Goal: Use online tool/utility: Utilize a website feature to perform a specific function

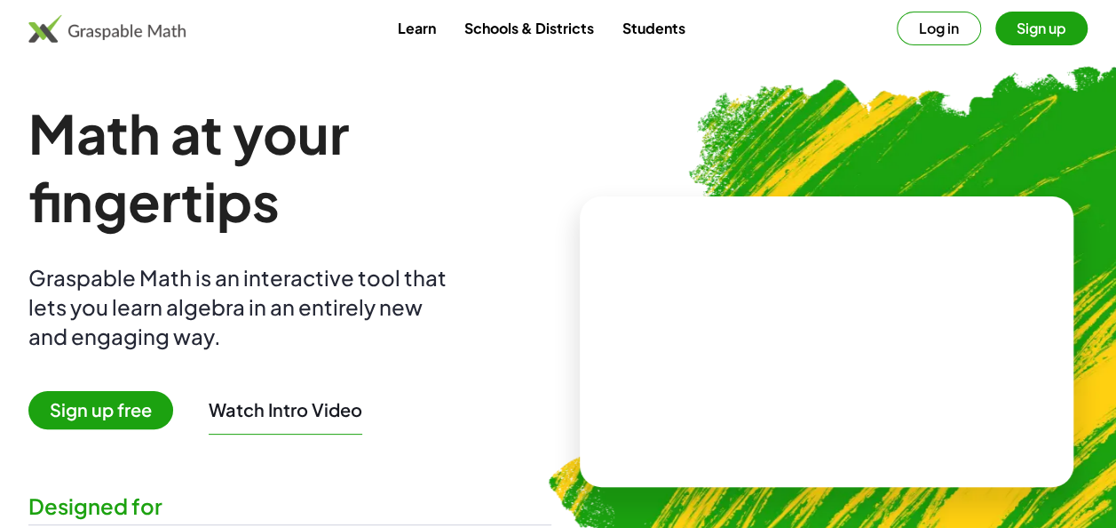
drag, startPoint x: 682, startPoint y: 11, endPoint x: 472, endPoint y: 148, distance: 250.8
click at [472, 148] on h1 "Math at your fingertips" at bounding box center [289, 166] width 523 height 135
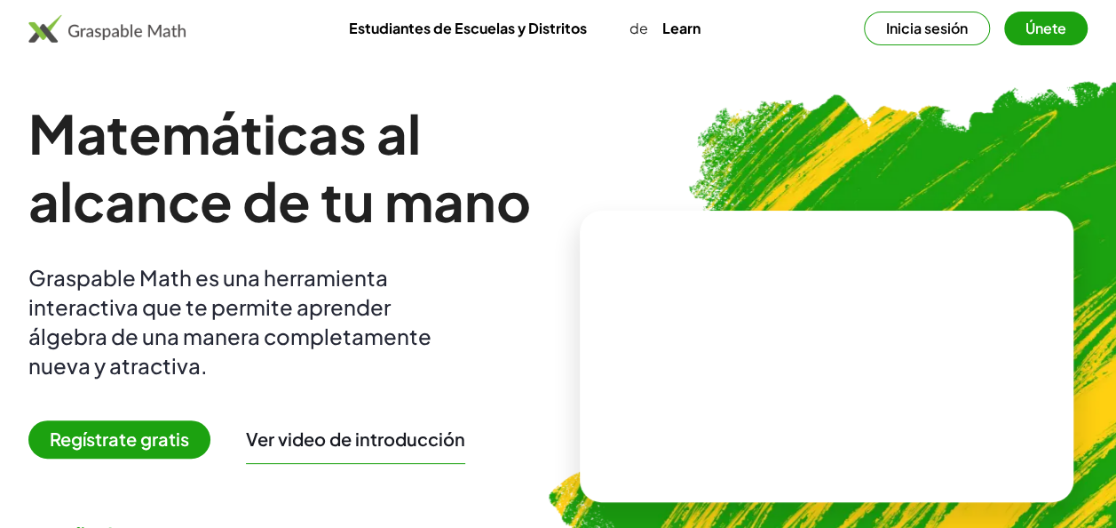
click at [959, 28] on button "Inicia sesión" at bounding box center [927, 29] width 126 height 34
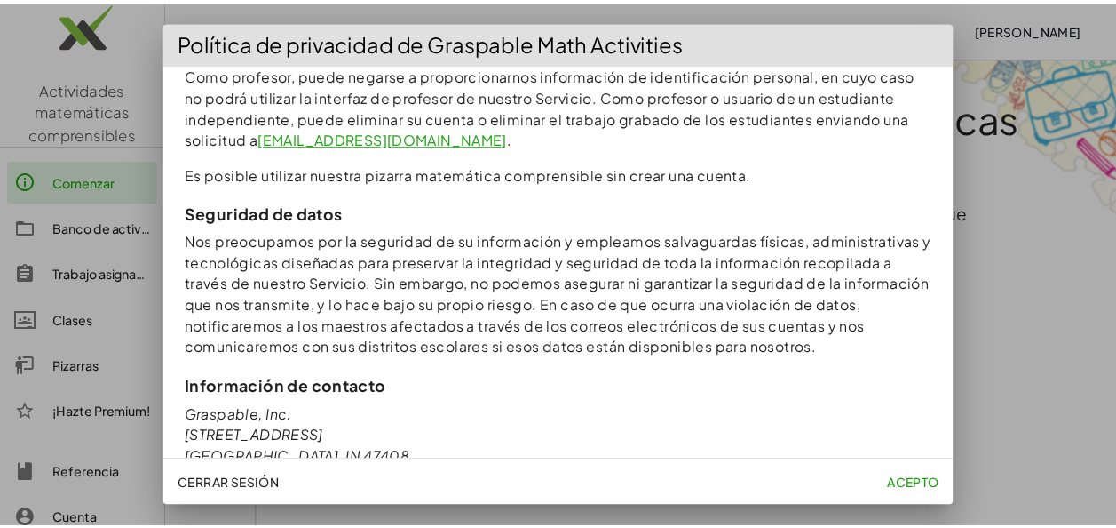
scroll to position [1855, 0]
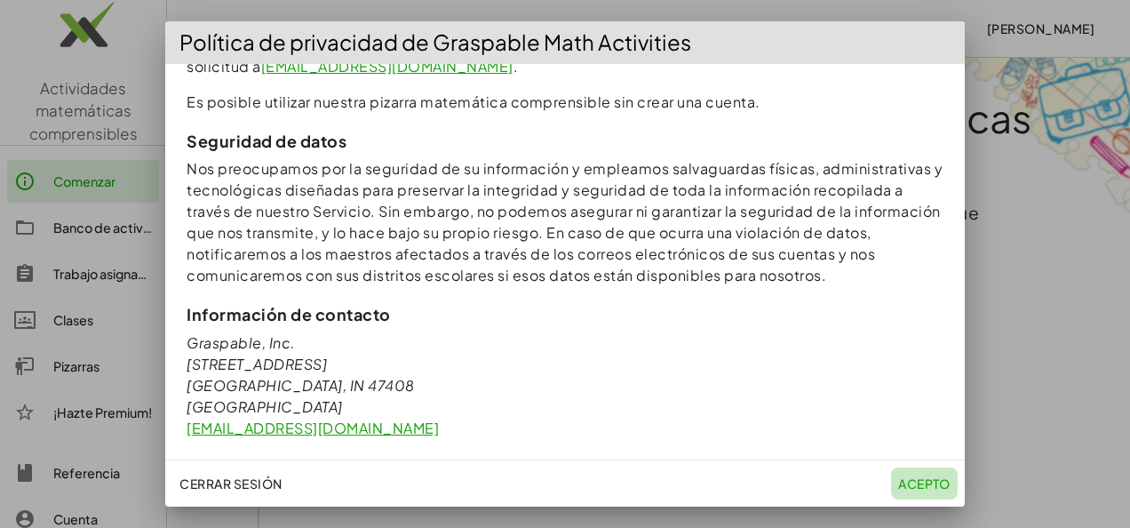
click at [916, 475] on font "Acepto" at bounding box center [924, 483] width 52 height 16
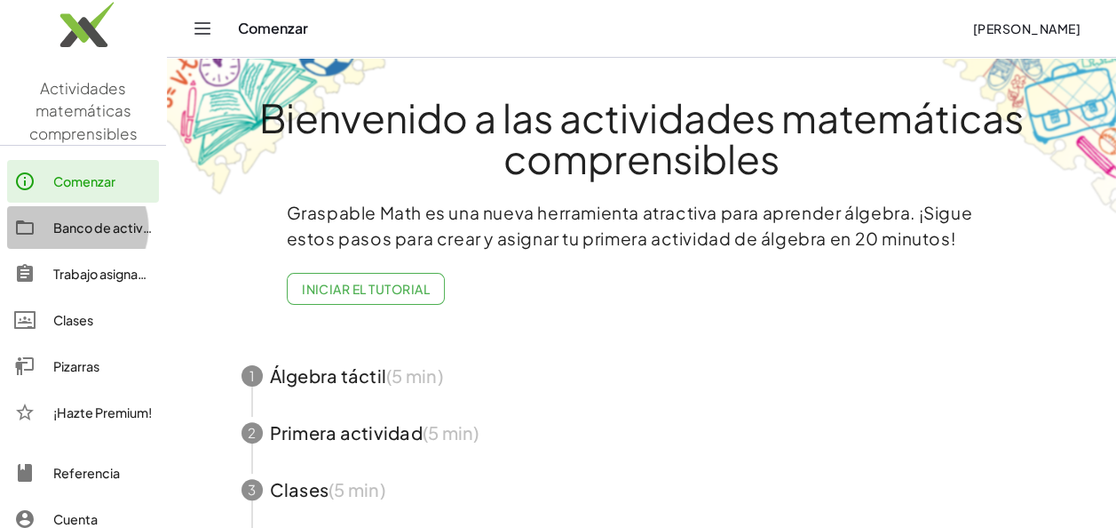
click at [131, 224] on div "Banco de actividades" at bounding box center [102, 227] width 99 height 21
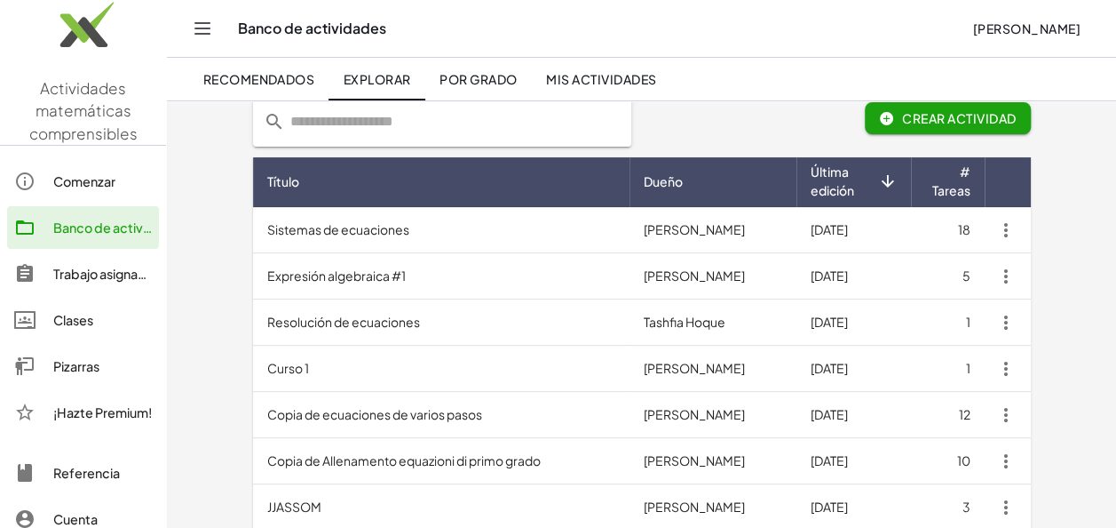
scroll to position [115, 0]
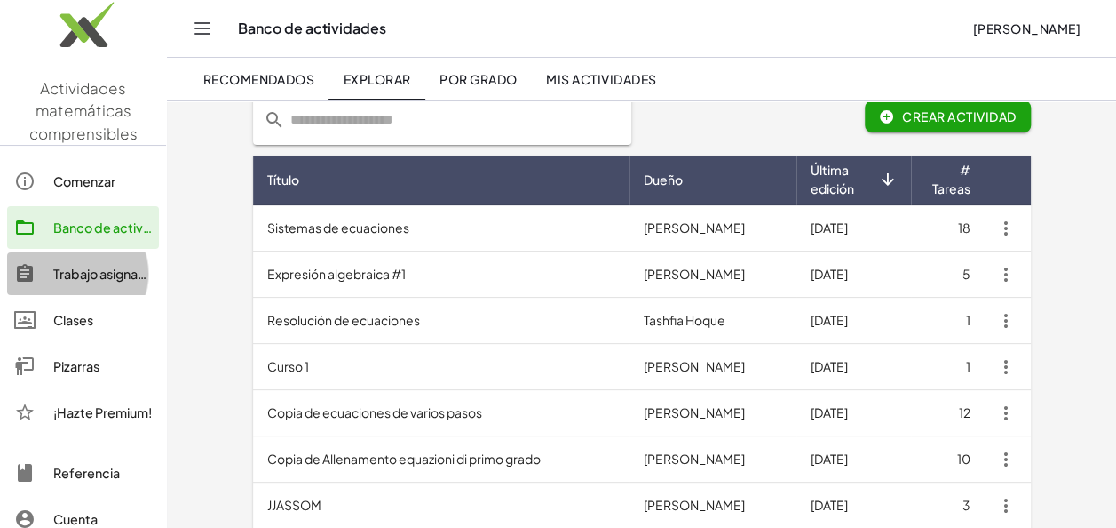
click at [105, 275] on div "Trabajo asignado" at bounding box center [102, 273] width 99 height 21
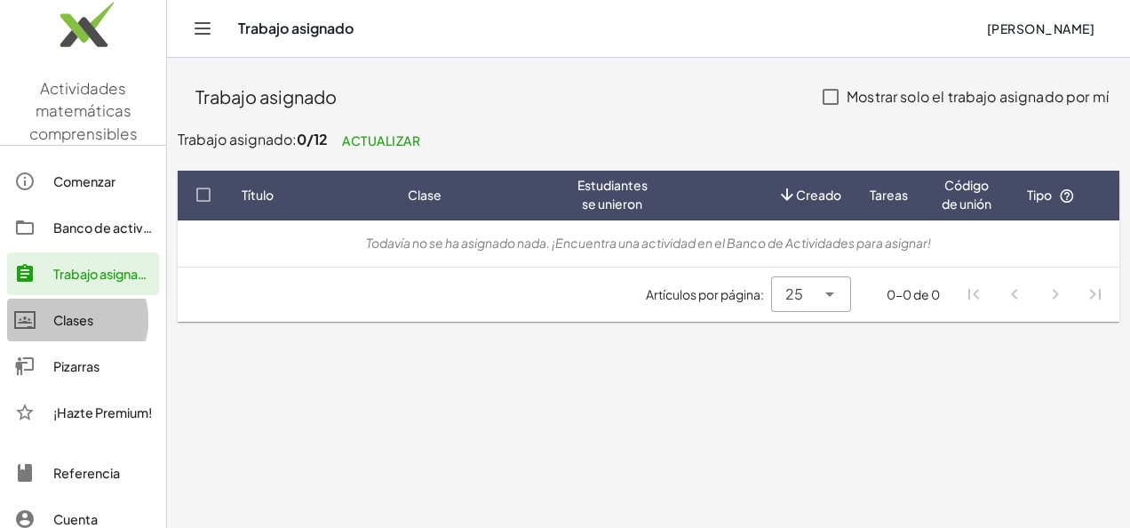
click at [96, 318] on div "Clases" at bounding box center [102, 319] width 99 height 21
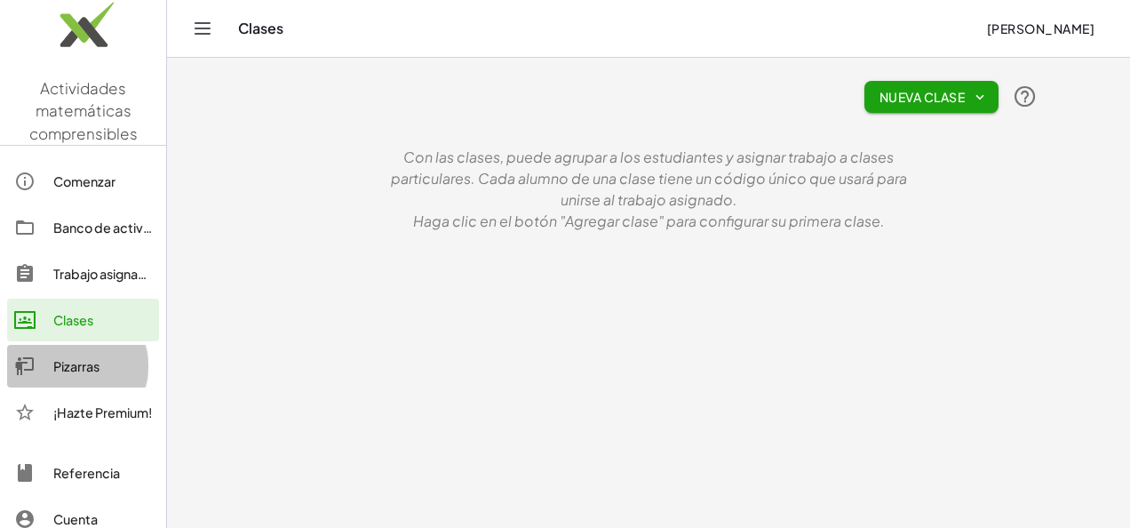
click at [98, 355] on div "Pizarras" at bounding box center [102, 365] width 99 height 21
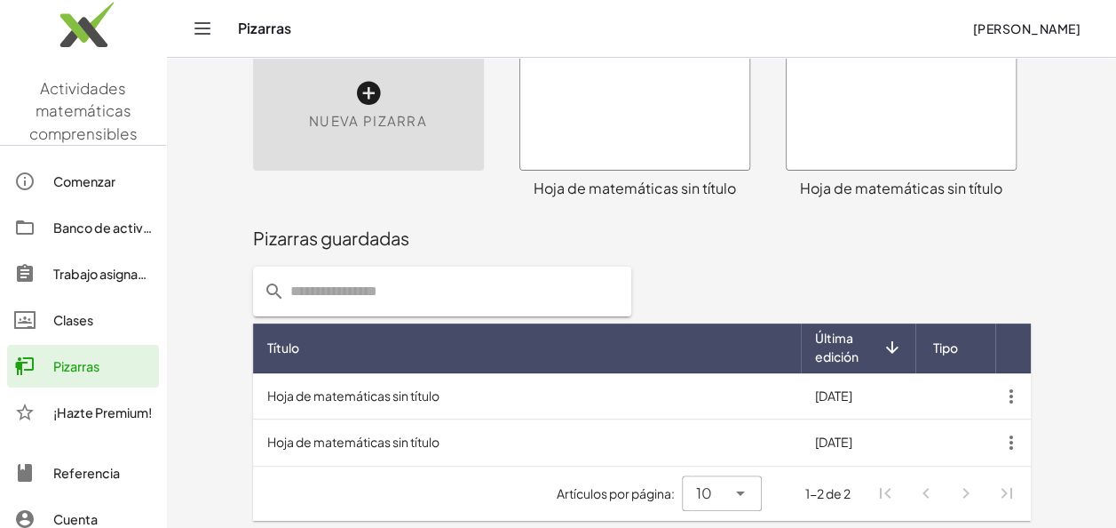
scroll to position [87, 0]
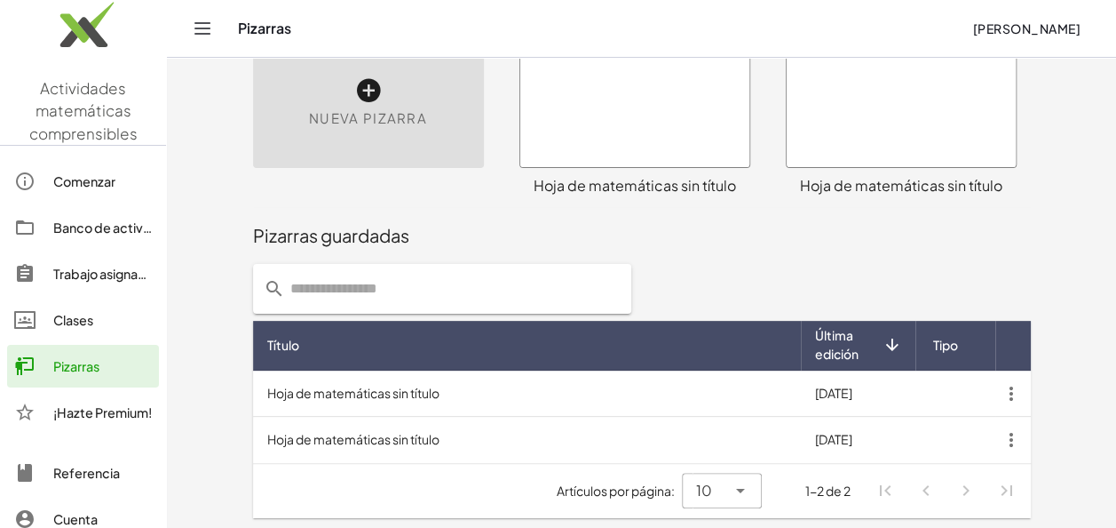
click at [449, 384] on td "Hoja de matemáticas sin título" at bounding box center [527, 393] width 548 height 46
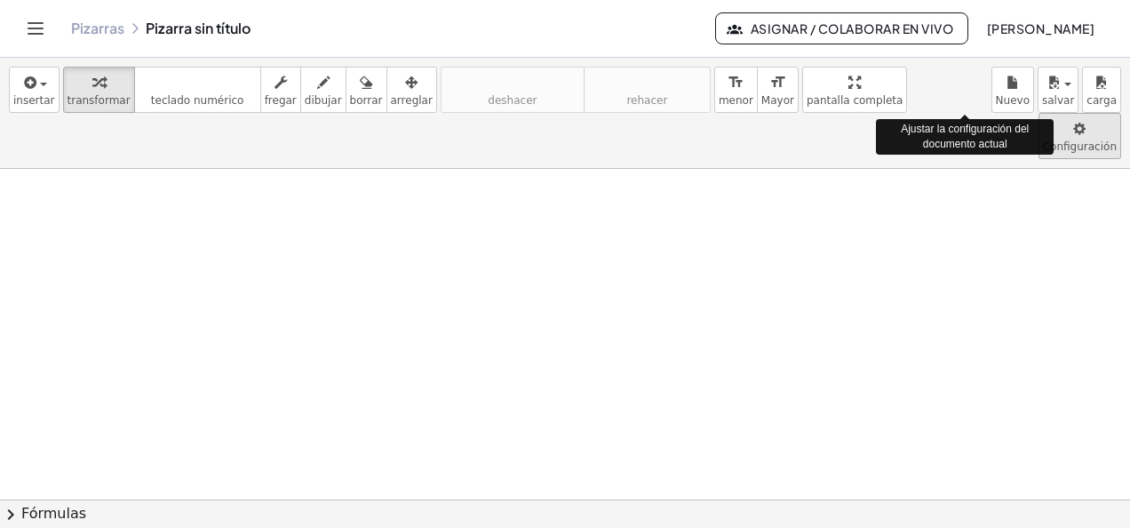
click at [965, 94] on body "Actividades matemáticas comprensibles Comenzar Banco de actividades Trabajo asi…" at bounding box center [565, 264] width 1130 height 528
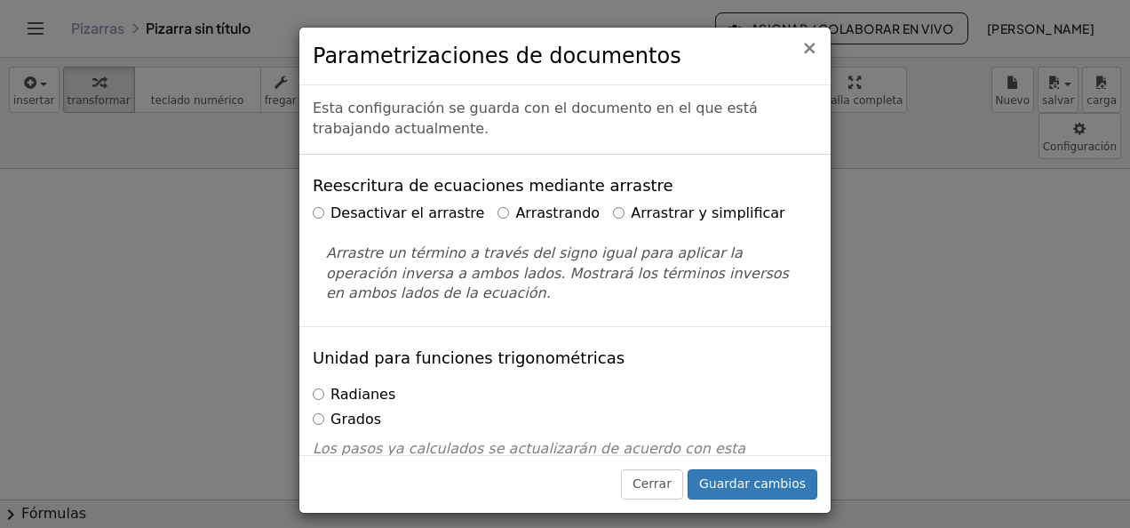
click at [814, 48] on span "×" at bounding box center [809, 47] width 16 height 21
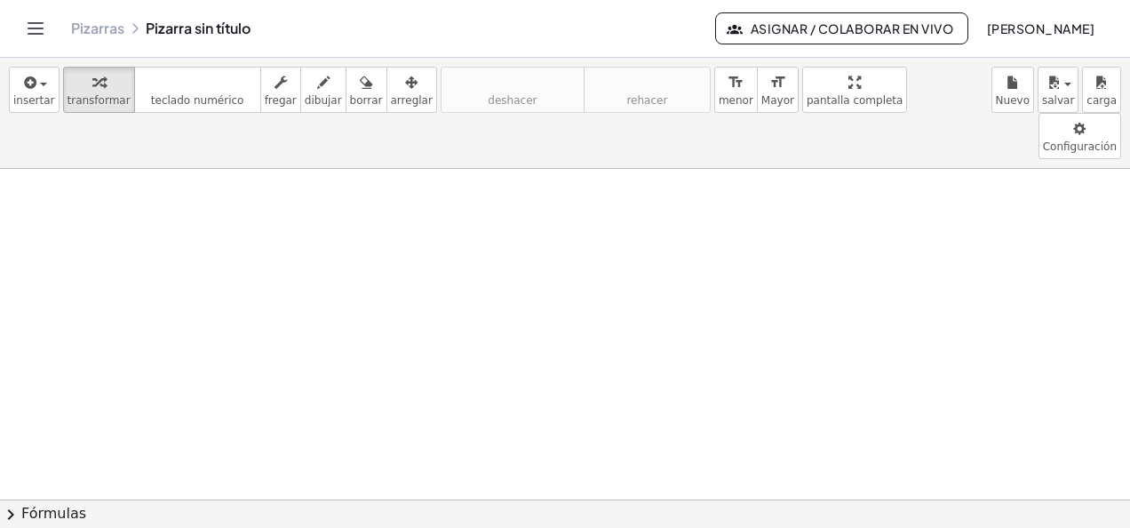
click at [30, 25] on icon "Alternar navegación" at bounding box center [35, 28] width 21 height 21
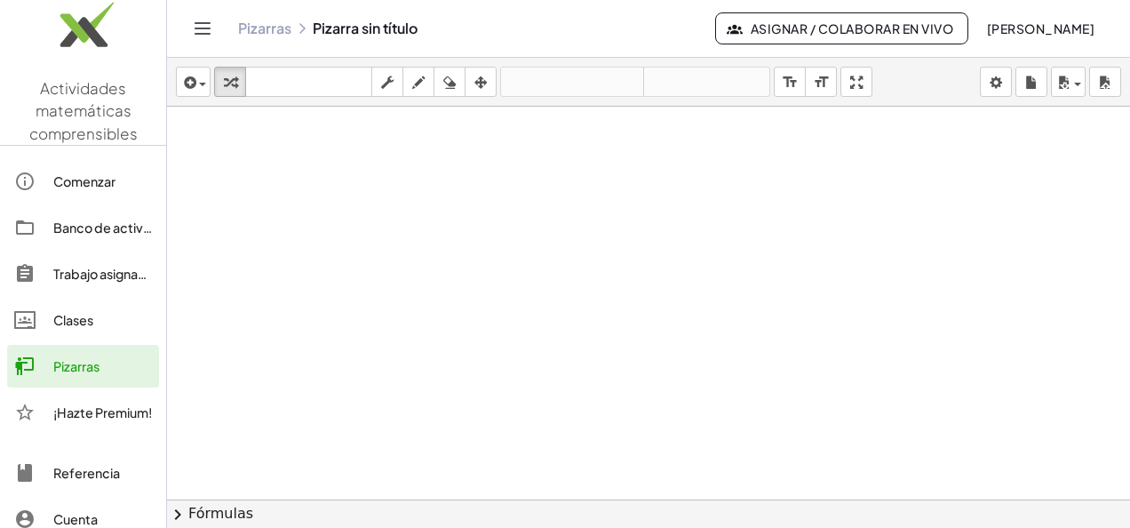
click at [90, 25] on img at bounding box center [83, 28] width 166 height 75
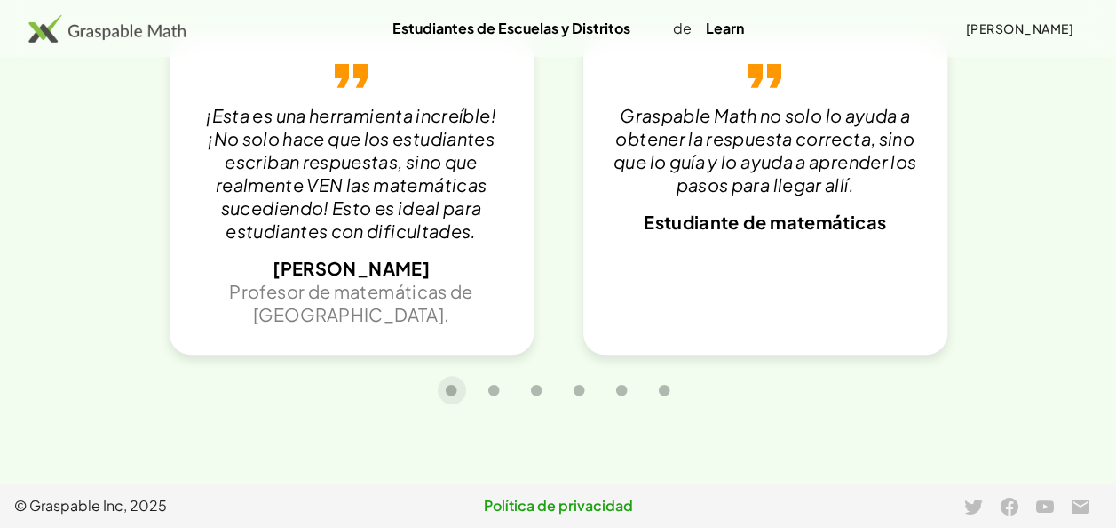
scroll to position [3906, 0]
click at [709, 412] on div at bounding box center [558, 390] width 1060 height 44
click at [500, 397] on icon "Carrusel diapositiva 2 de 6" at bounding box center [494, 390] width 13 height 13
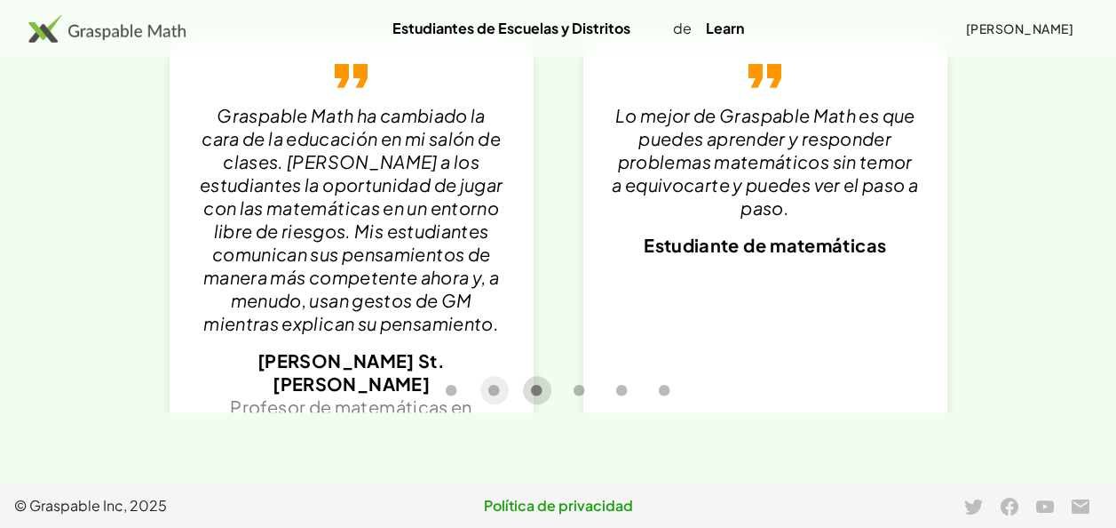
click at [540, 397] on icon "Carrusel diapositiva 3 de 6" at bounding box center [536, 390] width 13 height 13
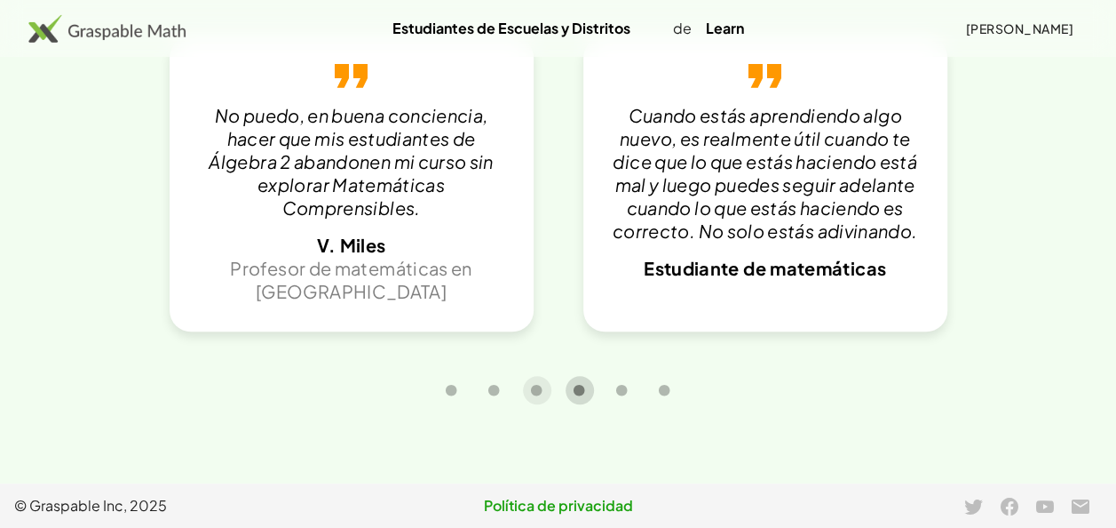
click at [579, 397] on icon "Carrusel diapositiva 4 de 6" at bounding box center [579, 390] width 13 height 13
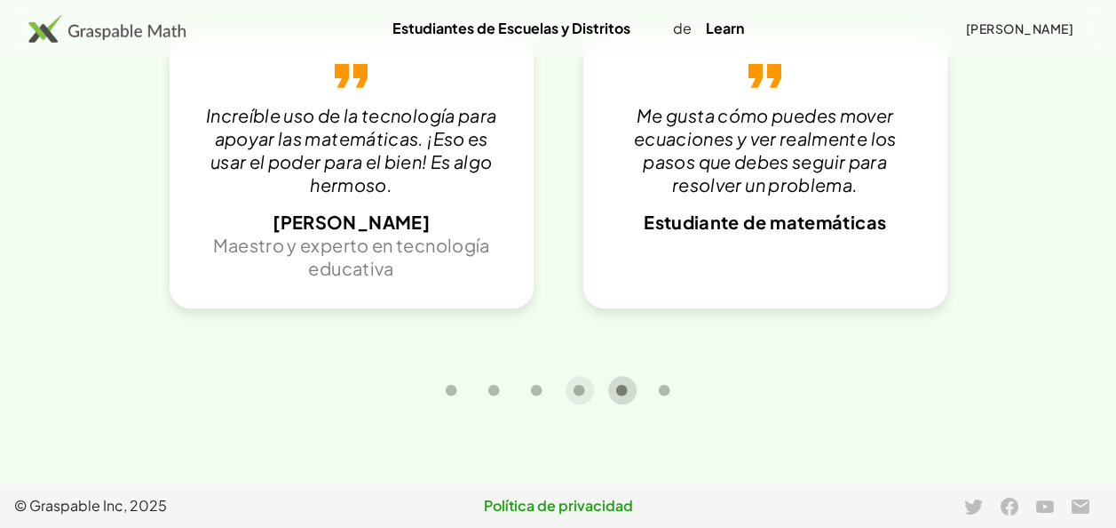
click at [630, 404] on button "Carrusel diapositiva 5 de 6" at bounding box center [622, 390] width 28 height 28
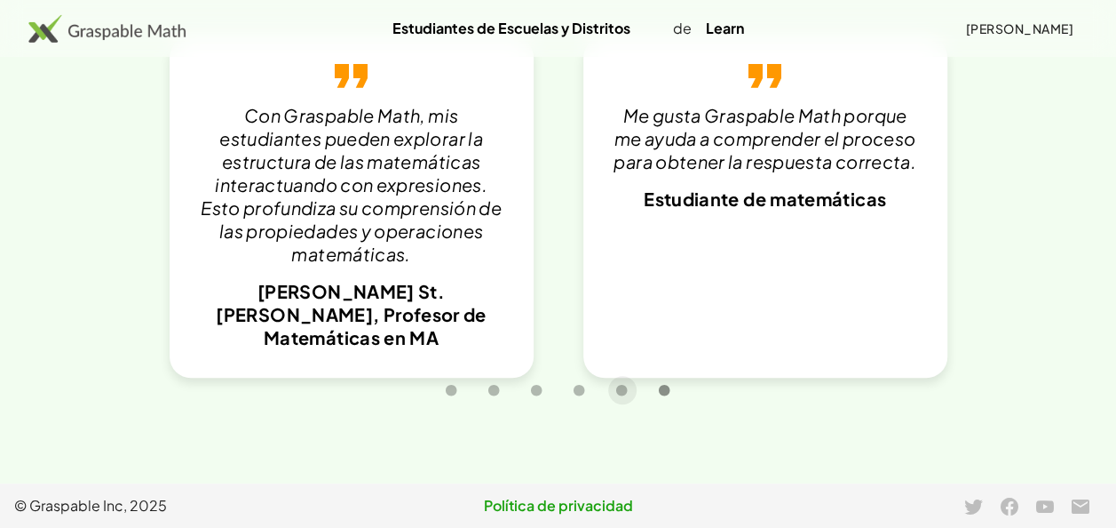
click at [659, 397] on icon "Carrusel diapositiva 6 de 6" at bounding box center [664, 390] width 13 height 13
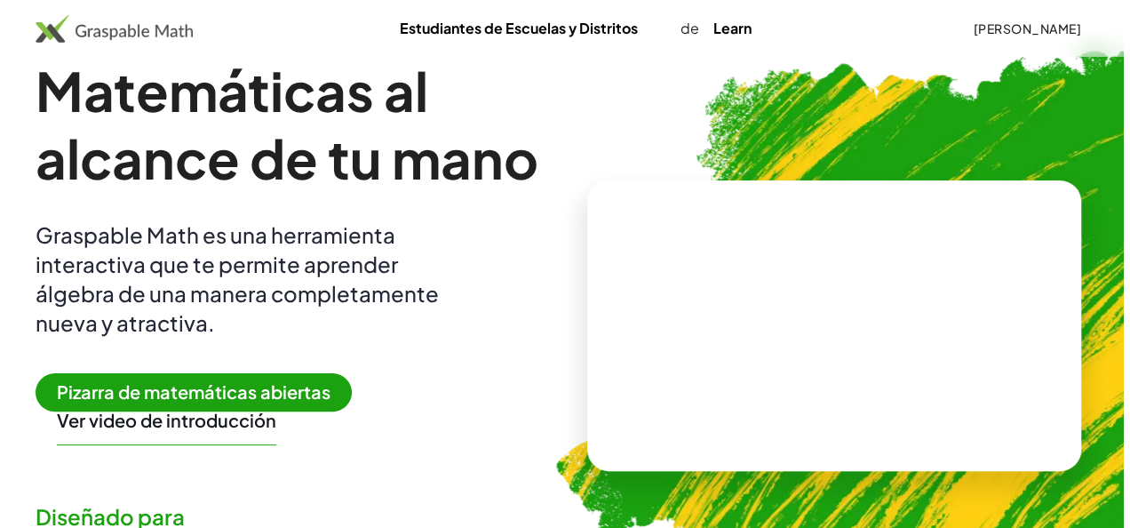
scroll to position [0, 0]
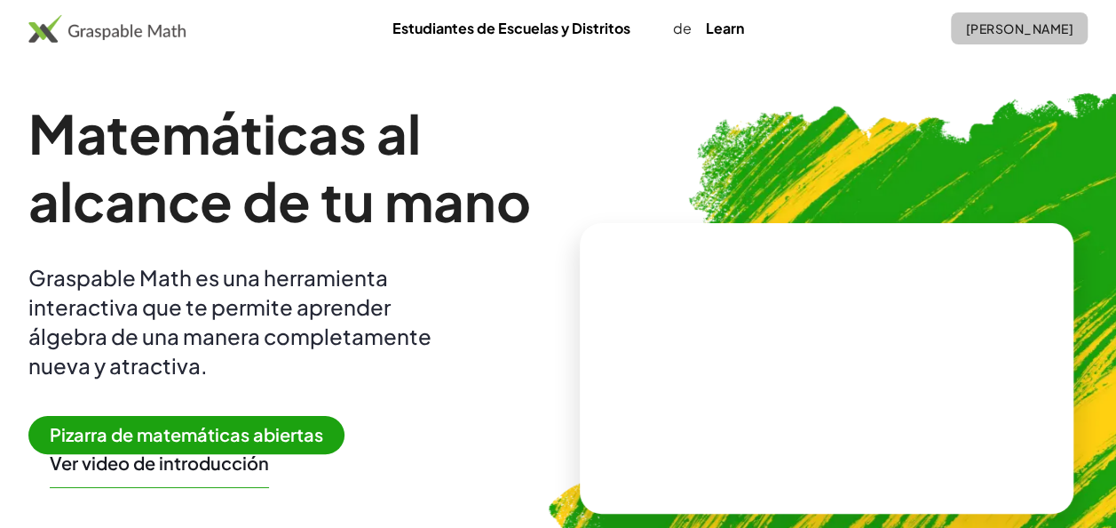
click at [1021, 34] on font "[PERSON_NAME]" at bounding box center [1019, 28] width 108 height 16
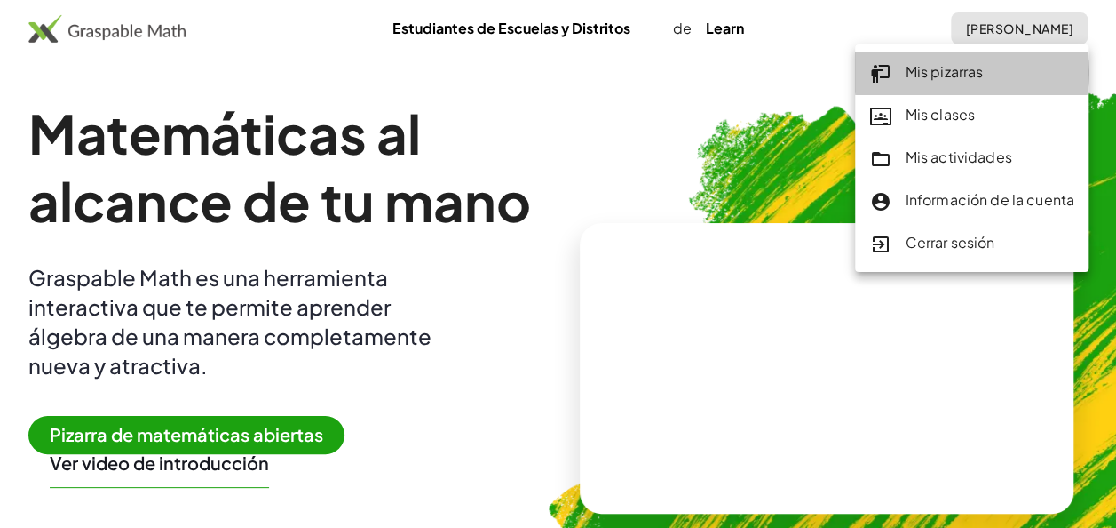
click at [948, 71] on font "Mis pizarras" at bounding box center [944, 71] width 78 height 19
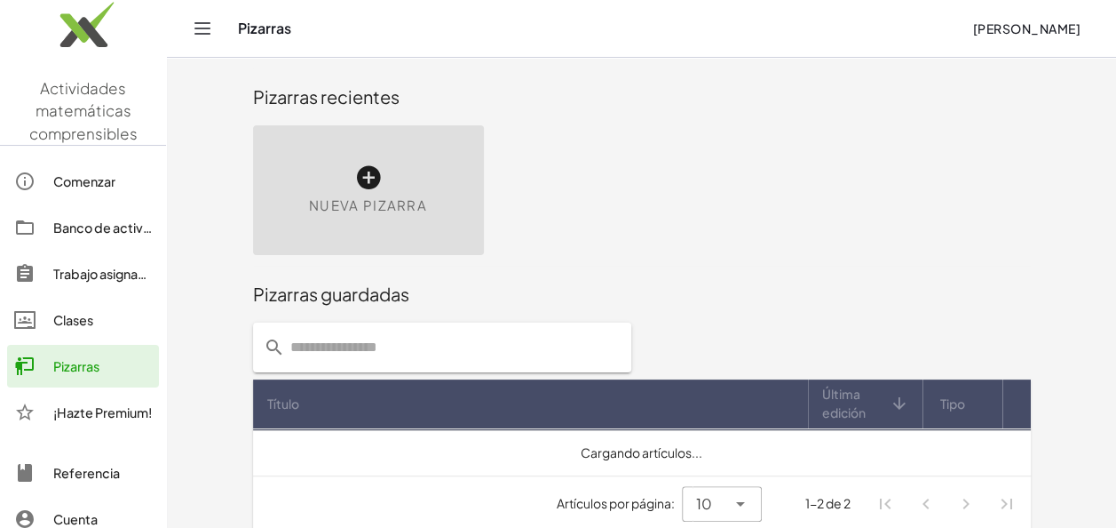
click at [380, 173] on icon at bounding box center [368, 177] width 28 height 28
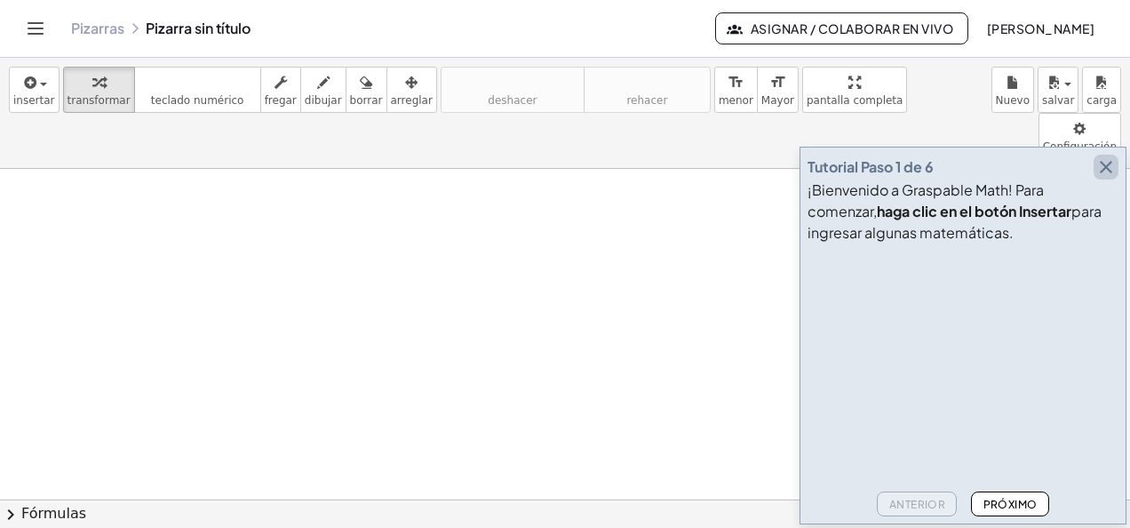
click at [1108, 167] on icon "button" at bounding box center [1105, 166] width 21 height 21
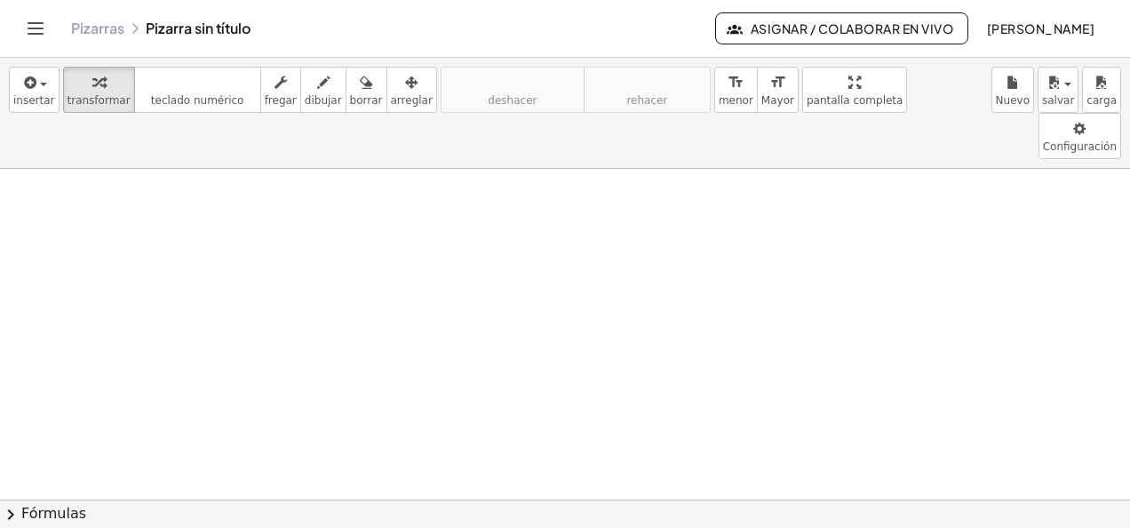
click at [32, 27] on icon "Alternar navegación" at bounding box center [35, 28] width 21 height 21
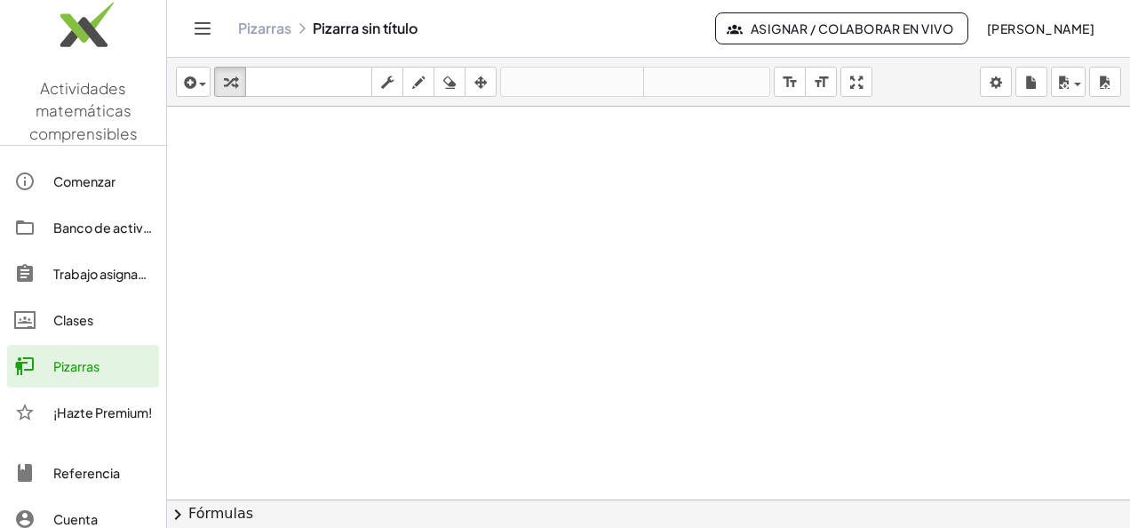
click at [262, 159] on div at bounding box center [648, 500] width 963 height 786
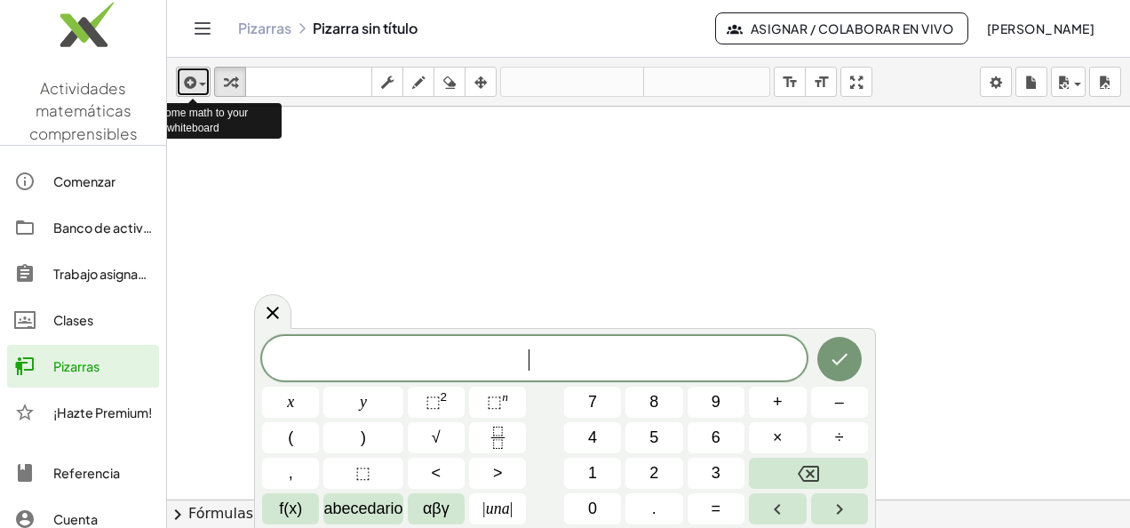
click at [203, 75] on div "button" at bounding box center [193, 81] width 26 height 21
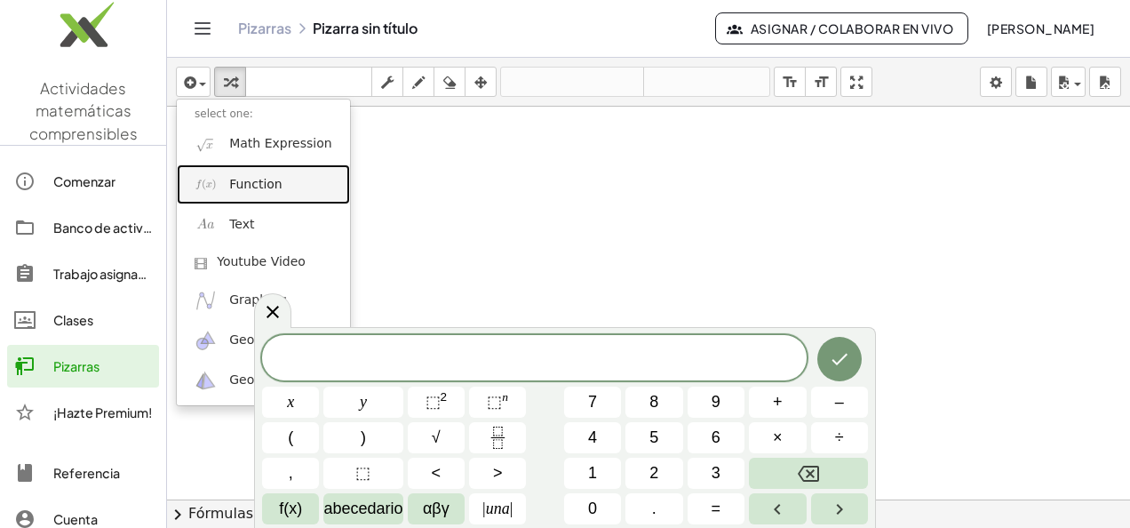
click at [242, 195] on link "Function" at bounding box center [263, 184] width 173 height 40
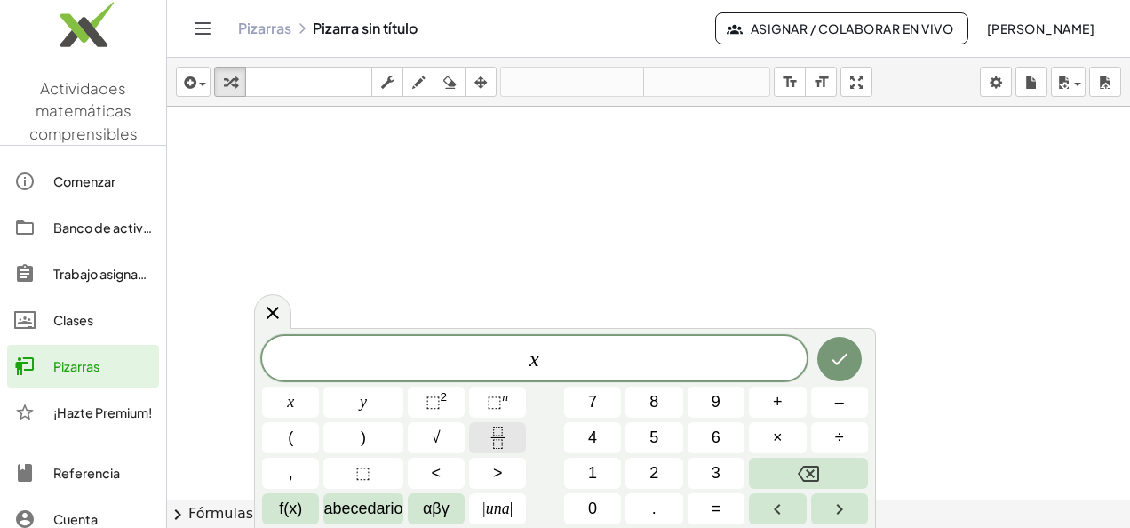
click at [502, 437] on rect "Fracción" at bounding box center [496, 437] width 13 height 1
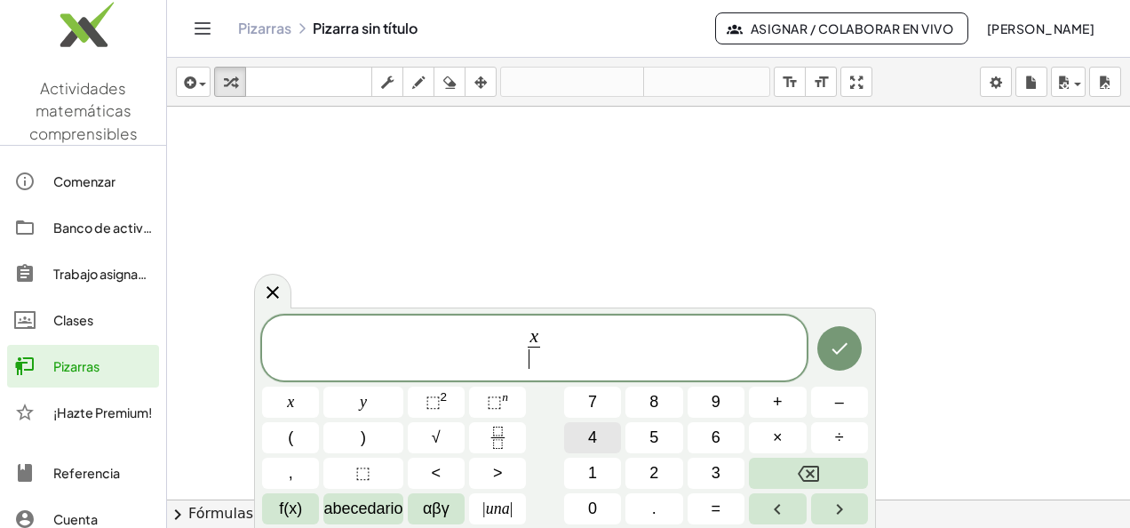
click at [605, 435] on button "4" at bounding box center [592, 437] width 57 height 31
click at [711, 501] on span "=" at bounding box center [716, 508] width 10 height 24
click at [829, 350] on icon "Hecho" at bounding box center [839, 347] width 21 height 21
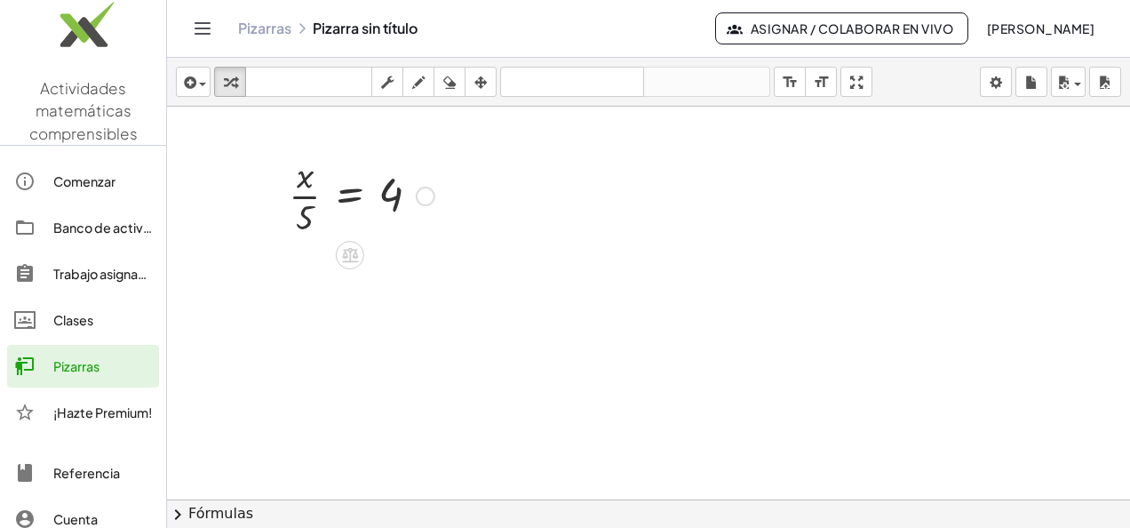
click at [306, 214] on div at bounding box center [361, 194] width 163 height 89
click at [425, 189] on div at bounding box center [426, 197] width 20 height 20
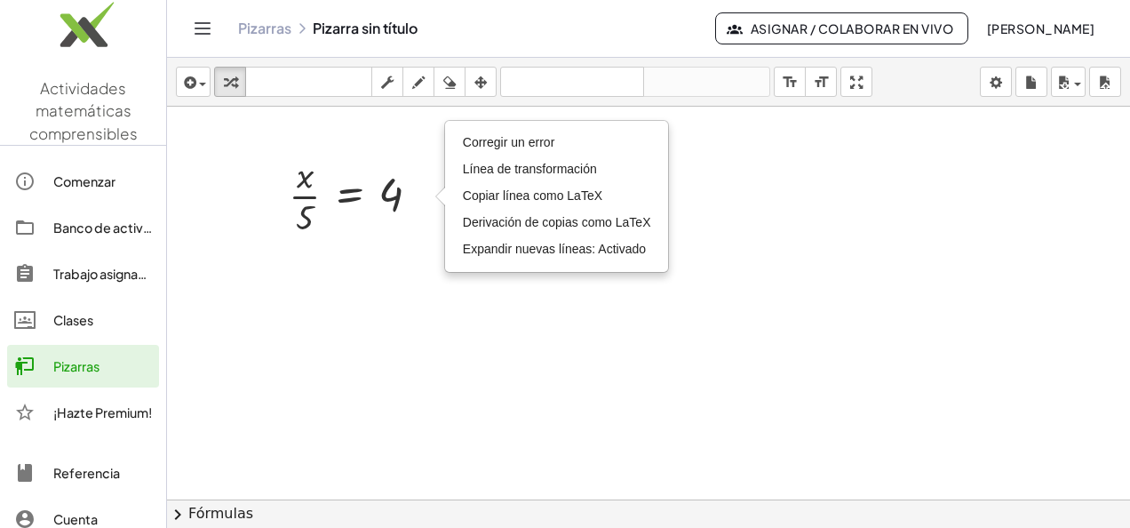
click at [400, 274] on div at bounding box center [648, 500] width 963 height 786
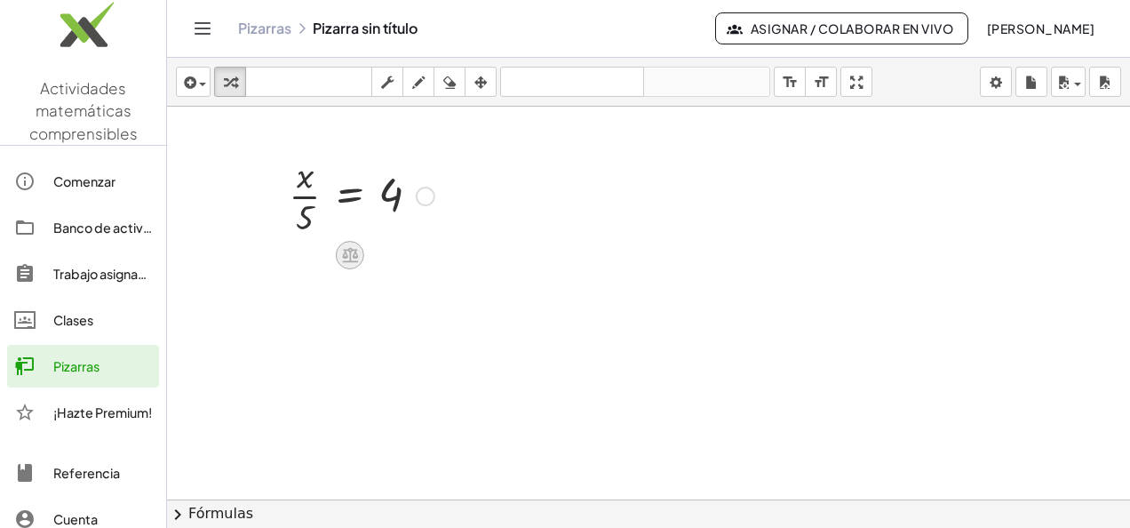
click at [348, 254] on icon at bounding box center [349, 254] width 19 height 19
click at [297, 213] on div at bounding box center [361, 194] width 163 height 89
drag, startPoint x: 301, startPoint y: 211, endPoint x: 423, endPoint y: 176, distance: 126.8
click at [423, 176] on div at bounding box center [361, 194] width 163 height 89
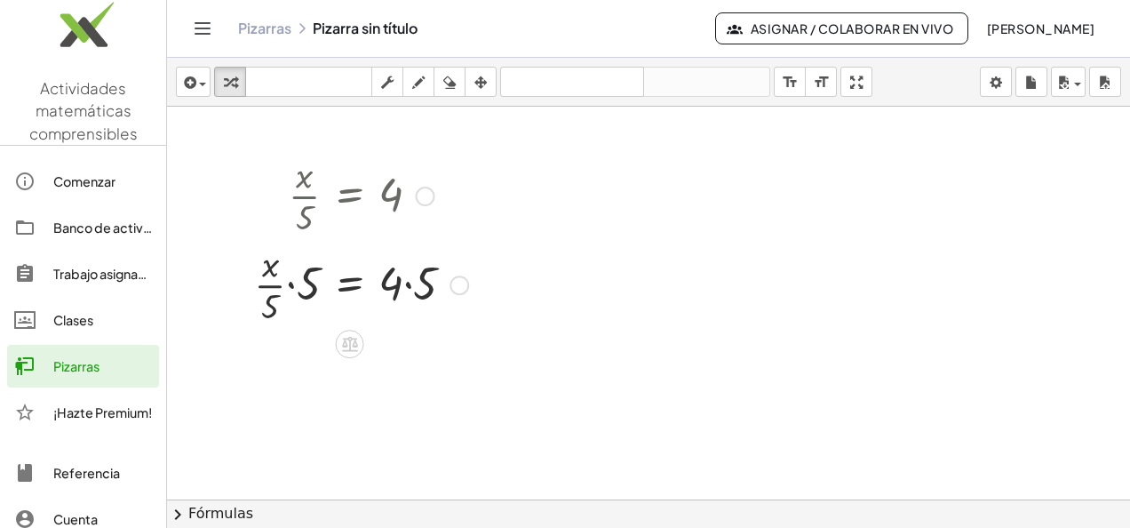
click at [464, 282] on div "Fix a mistake Transform line Copy line as LaTeX Copy derivation as LaTeX Expand…" at bounding box center [459, 285] width 20 height 20
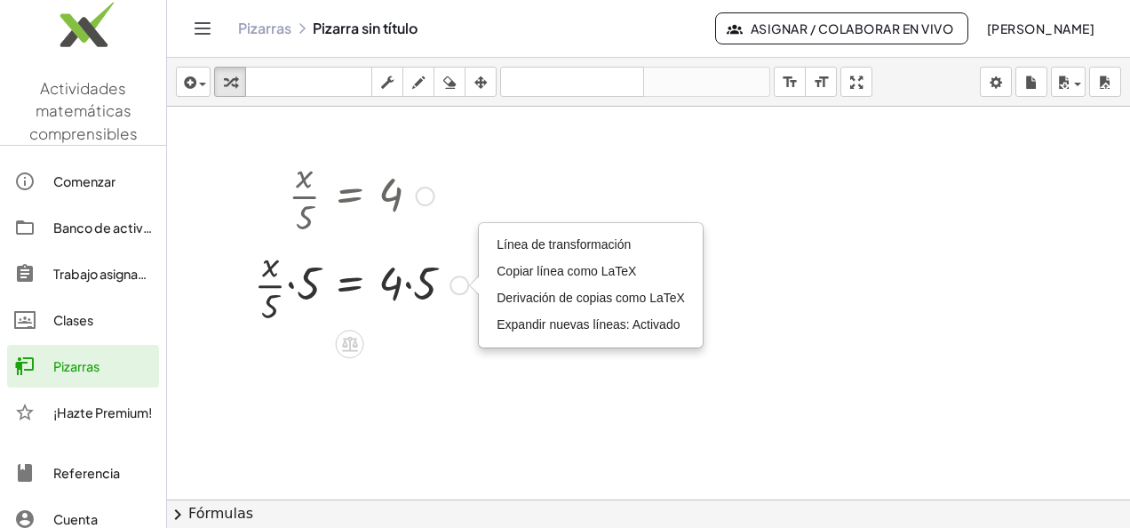
click at [464, 282] on div "Transform line Copy line as LaTeX Copy derivation as LaTeX Expand new lines: On" at bounding box center [459, 285] width 20 height 20
click at [356, 345] on icon at bounding box center [350, 344] width 16 height 15
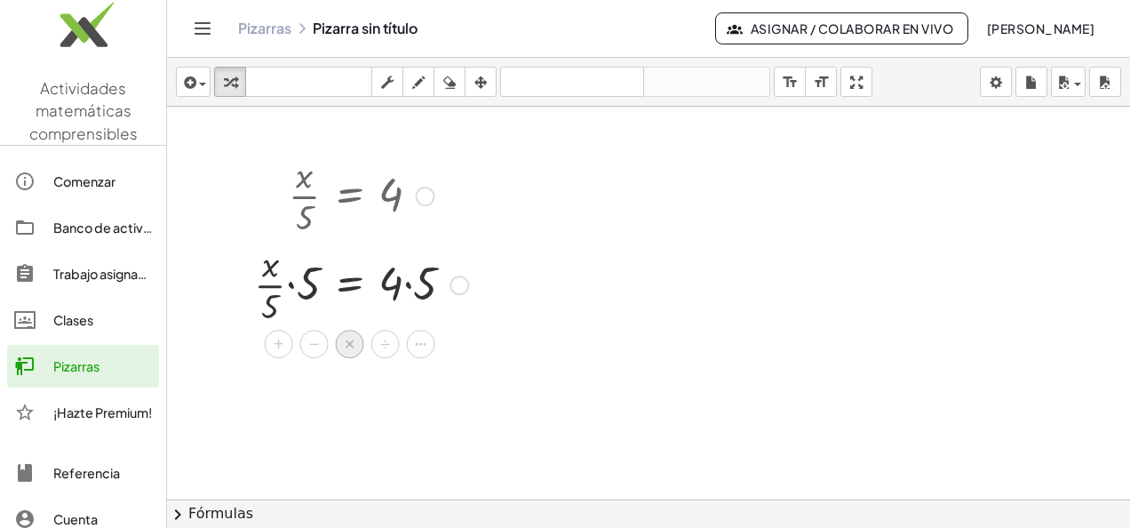
click at [348, 345] on span "×" at bounding box center [350, 344] width 11 height 26
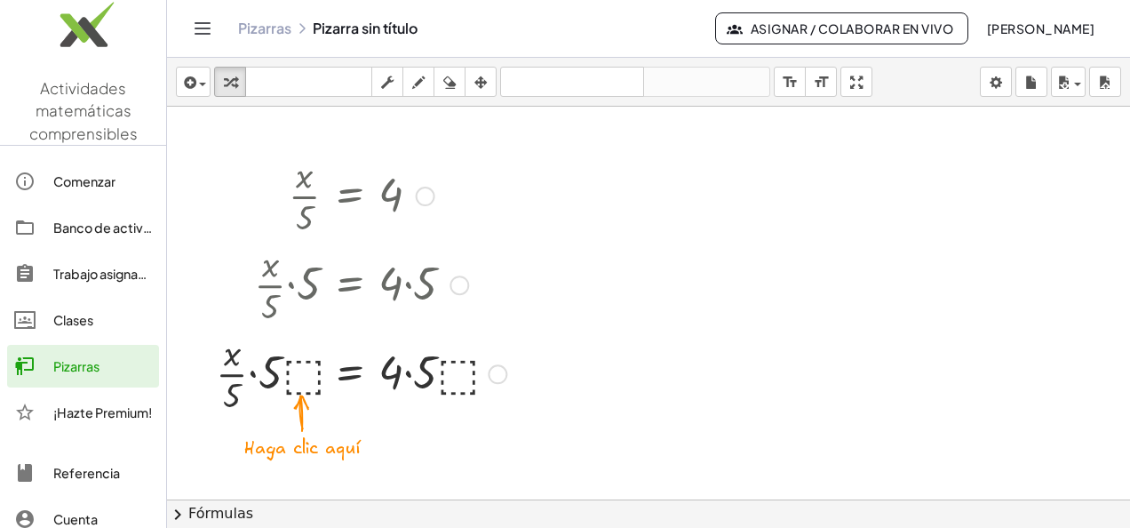
click at [298, 371] on div at bounding box center [361, 372] width 308 height 89
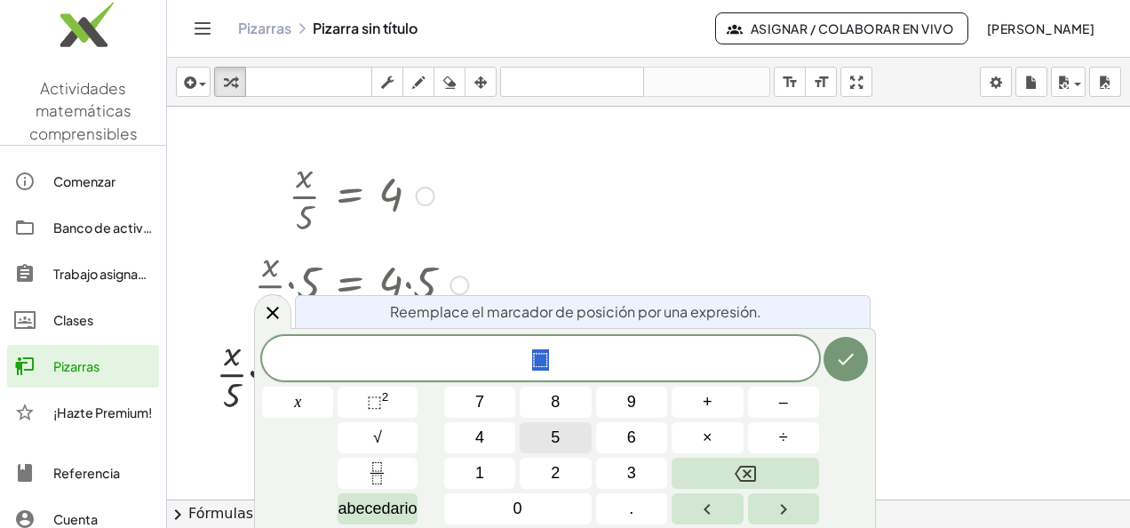
click at [583, 442] on button "5" at bounding box center [555, 437] width 71 height 31
click at [833, 350] on button "Hecho" at bounding box center [845, 359] width 44 height 44
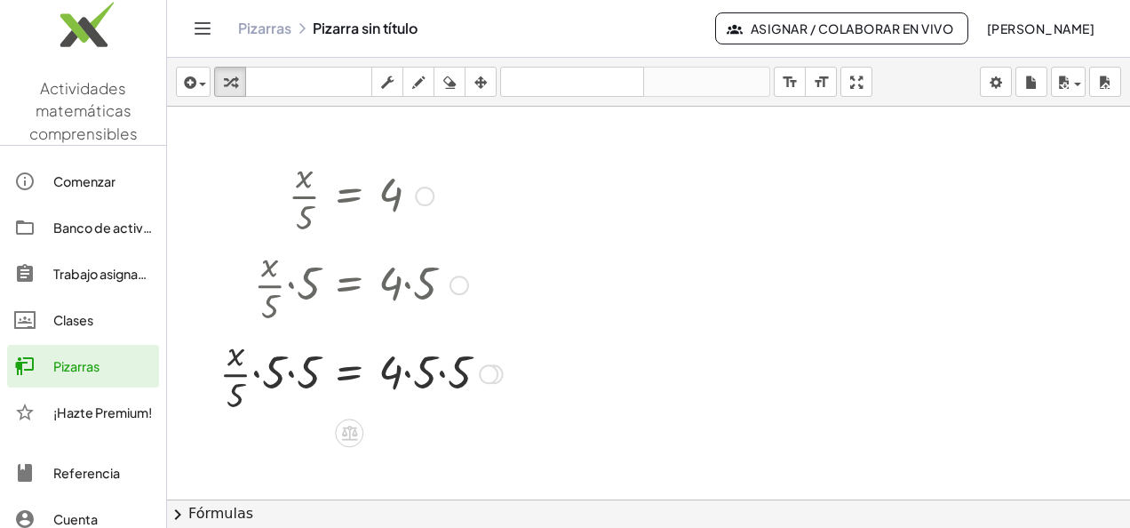
click at [311, 380] on div at bounding box center [360, 372] width 301 height 89
click at [311, 380] on div at bounding box center [366, 372] width 290 height 89
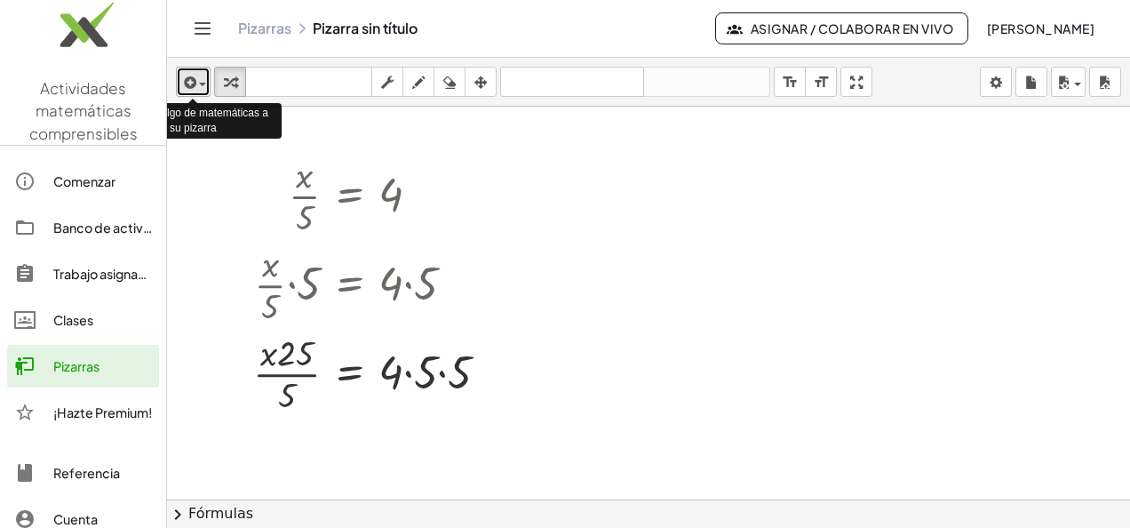
click at [203, 80] on div "button" at bounding box center [193, 81] width 26 height 21
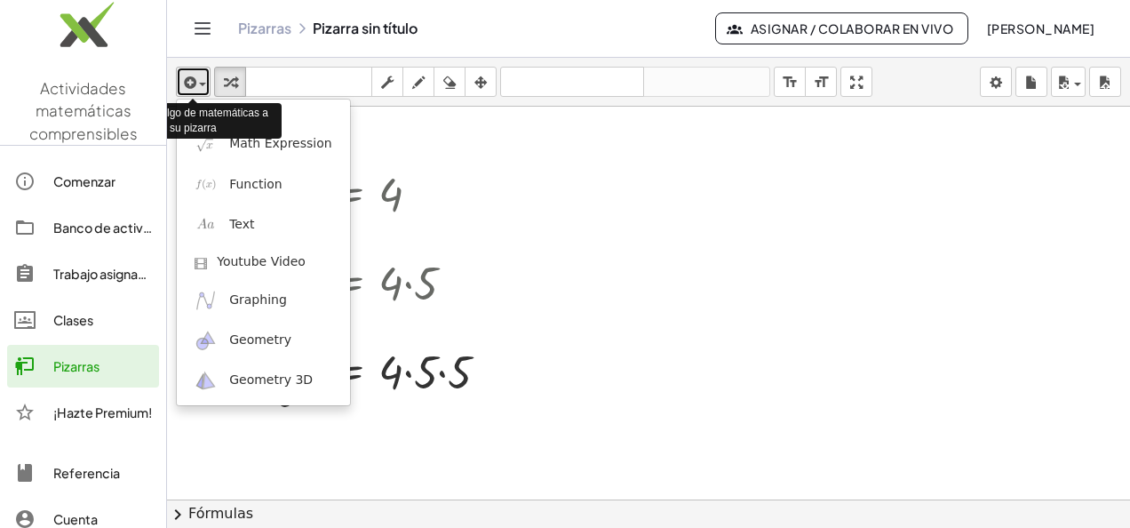
click at [203, 80] on div "button" at bounding box center [193, 81] width 26 height 21
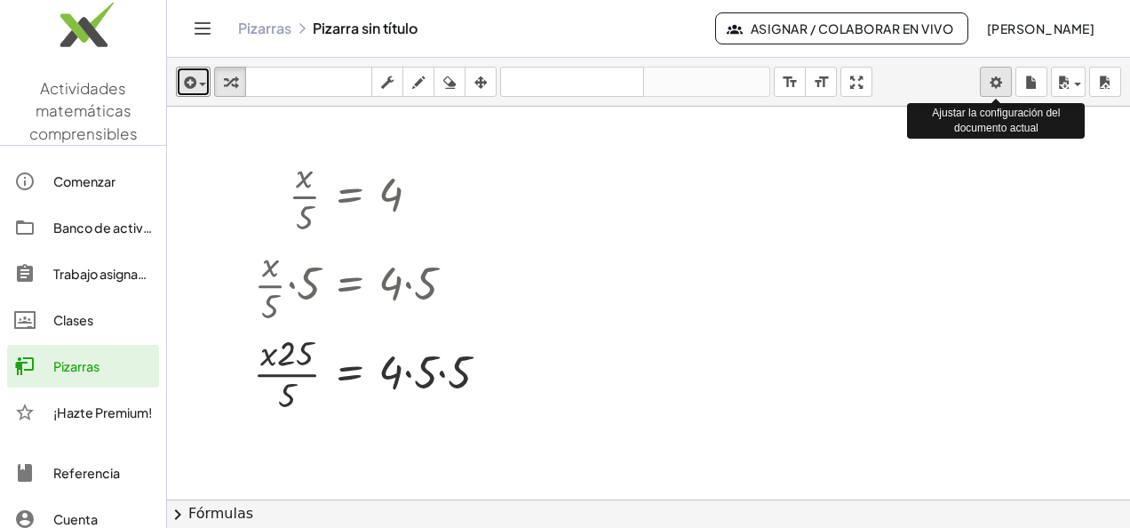
click at [1004, 92] on body "Actividades matemáticas comprensibles Comenzar Banco de actividades Trabajo asi…" at bounding box center [565, 264] width 1130 height 528
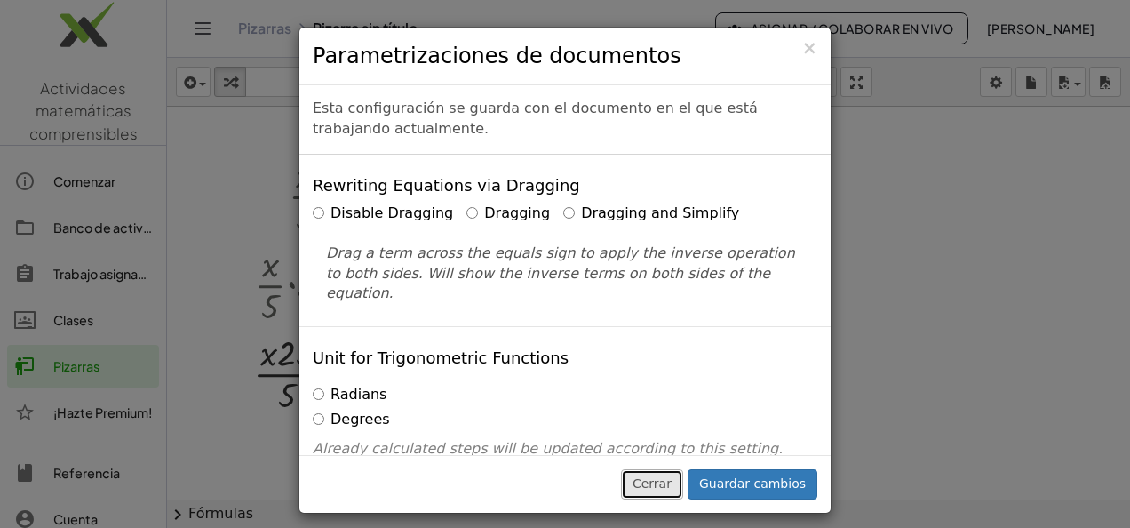
click at [666, 488] on button "Cerrar" at bounding box center [652, 484] width 62 height 30
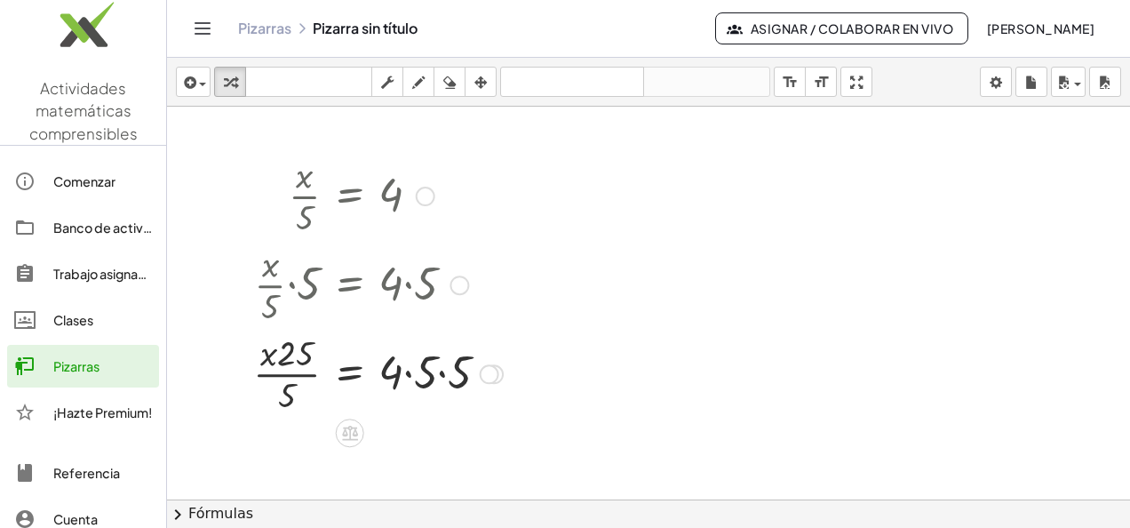
click at [482, 371] on div at bounding box center [490, 374] width 20 height 20
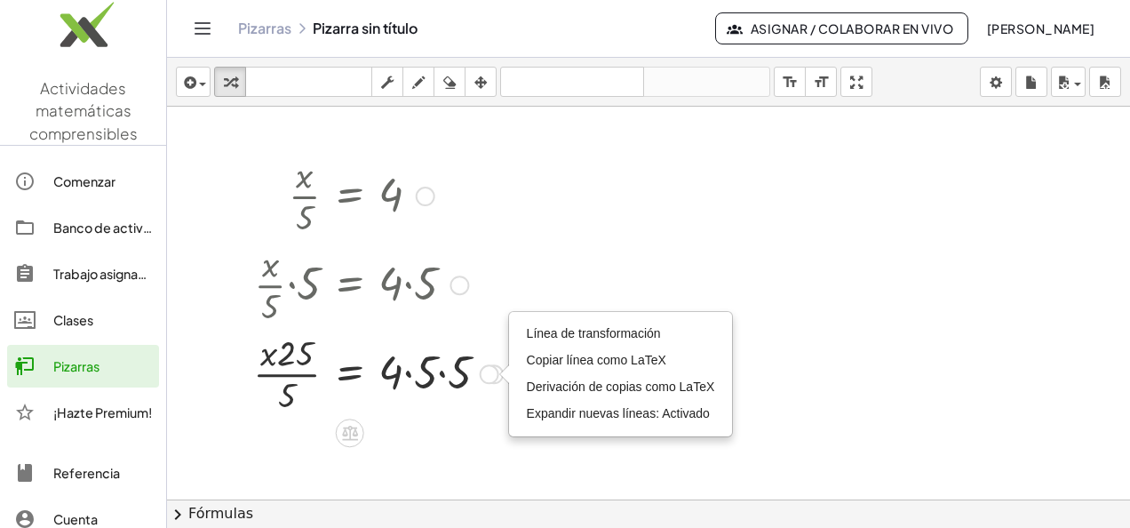
click at [482, 371] on div "Transform line Copy line as LaTeX Copy derivation as LaTeX Expand new lines: On" at bounding box center [490, 374] width 20 height 20
click at [349, 435] on icon at bounding box center [350, 432] width 16 height 15
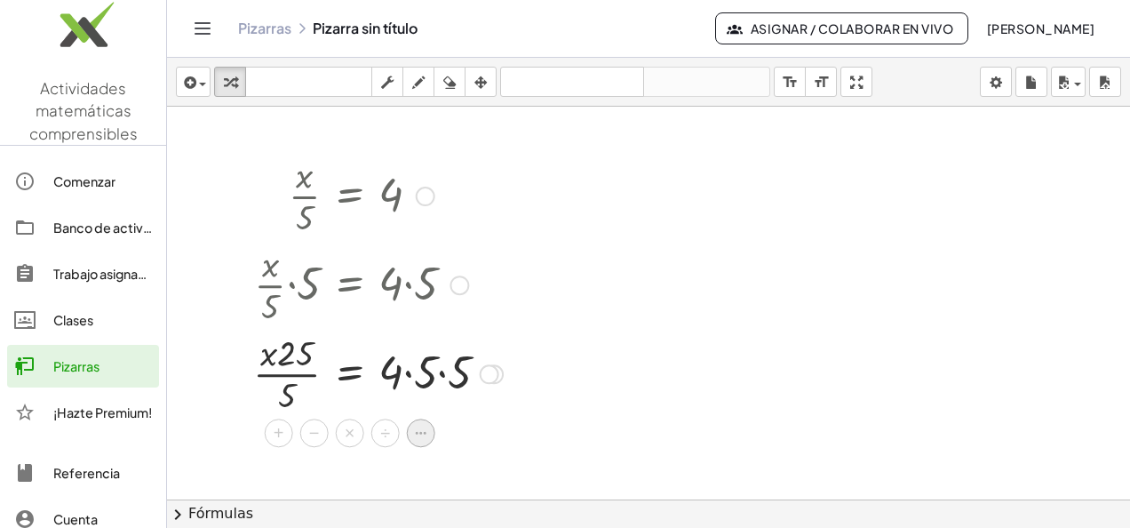
click at [411, 438] on div at bounding box center [421, 432] width 28 height 28
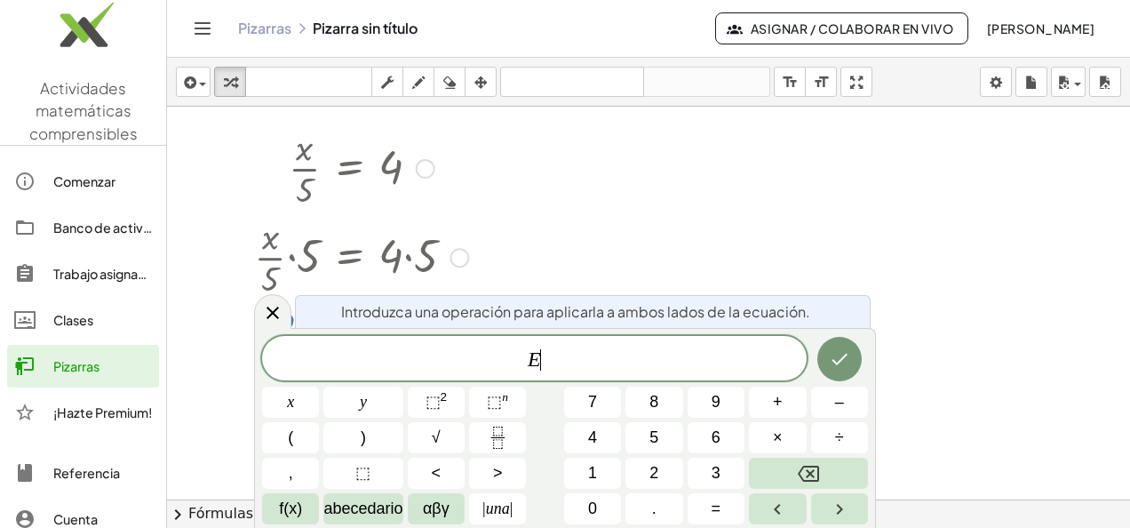
scroll to position [30, 0]
click at [847, 358] on icon "Hecho" at bounding box center [839, 358] width 21 height 21
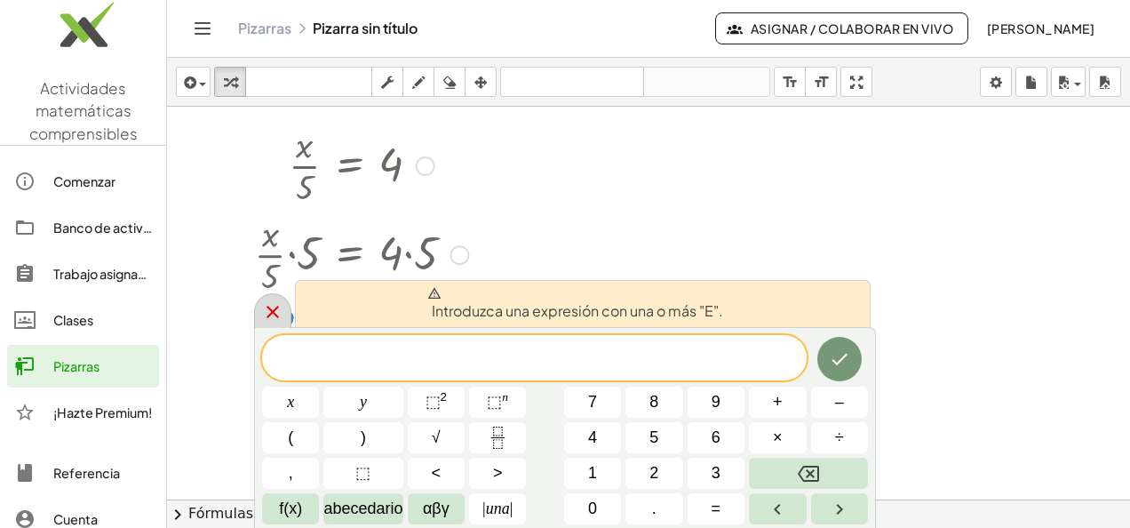
click at [276, 317] on icon at bounding box center [272, 312] width 12 height 12
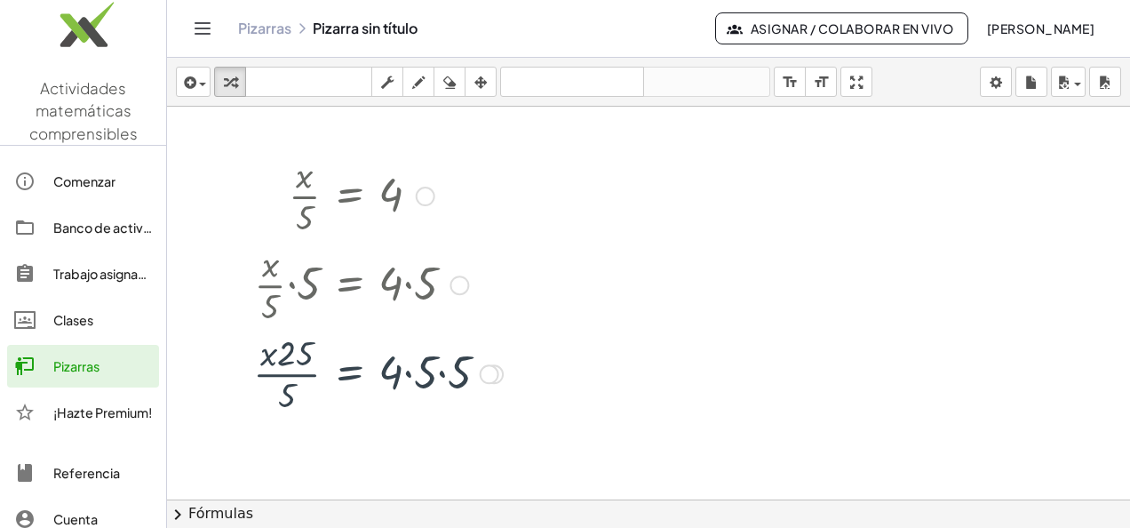
scroll to position [0, 0]
click at [515, 361] on div "· x · 5 = 4 · · x · 5 · 5 = · 4 · 5 · · x · 5 · 5 · ⬚ = · 4 · 5 · ⬚ · · x · 5 ·…" at bounding box center [371, 283] width 290 height 275
drag, startPoint x: 515, startPoint y: 361, endPoint x: 498, endPoint y: 397, distance: 39.3
click at [498, 397] on div at bounding box center [377, 372] width 267 height 89
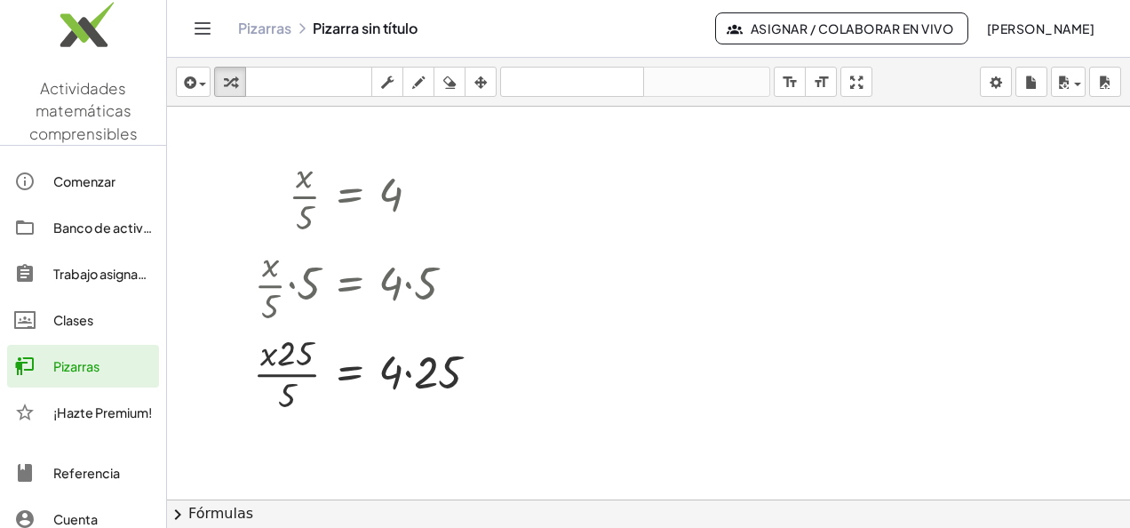
drag, startPoint x: 480, startPoint y: 368, endPoint x: 518, endPoint y: 372, distance: 37.6
click at [518, 372] on div at bounding box center [648, 500] width 963 height 786
click at [458, 287] on div at bounding box center [459, 285] width 20 height 20
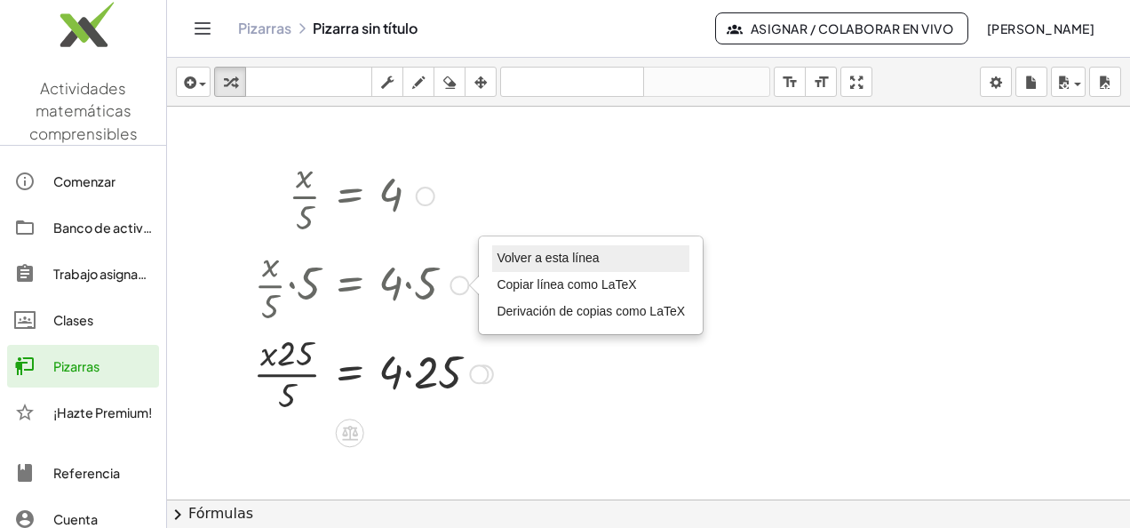
click at [554, 260] on span "Volver a esta línea" at bounding box center [547, 257] width 102 height 14
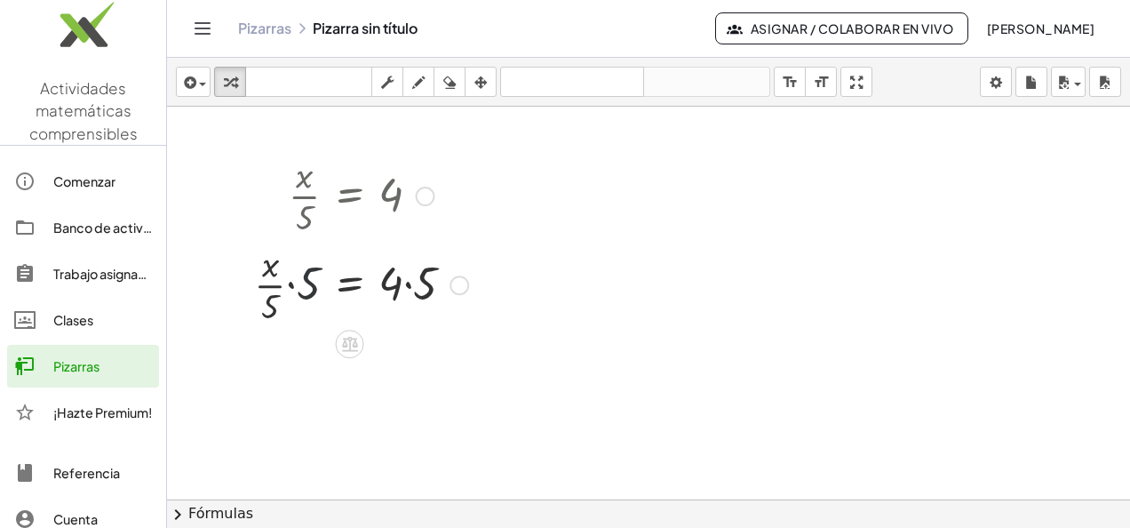
click at [305, 284] on div at bounding box center [361, 283] width 232 height 89
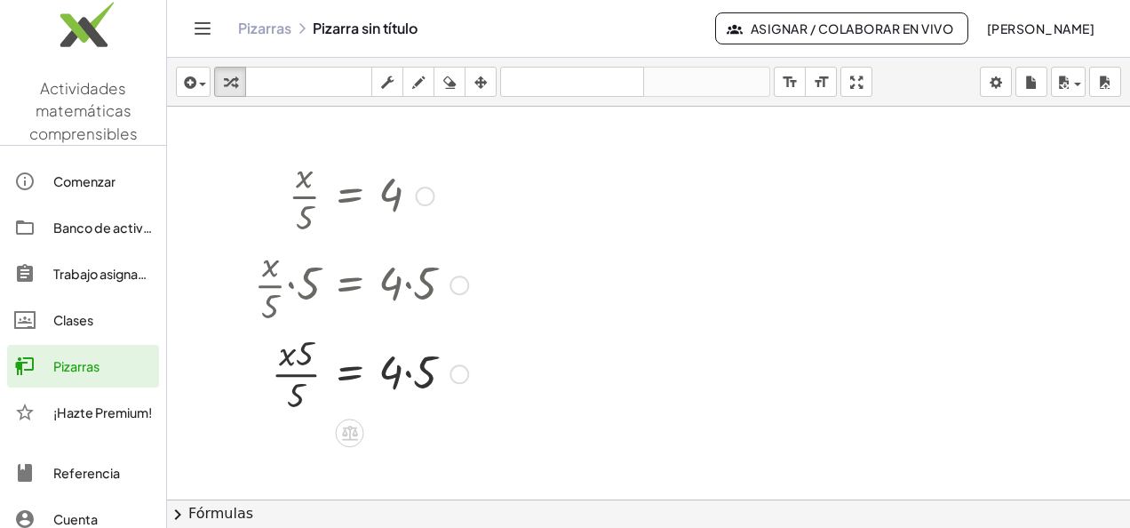
click at [303, 355] on div at bounding box center [361, 372] width 232 height 89
click at [419, 373] on div at bounding box center [361, 372] width 232 height 89
click at [307, 357] on div at bounding box center [361, 372] width 232 height 89
click at [298, 402] on div at bounding box center [361, 372] width 232 height 89
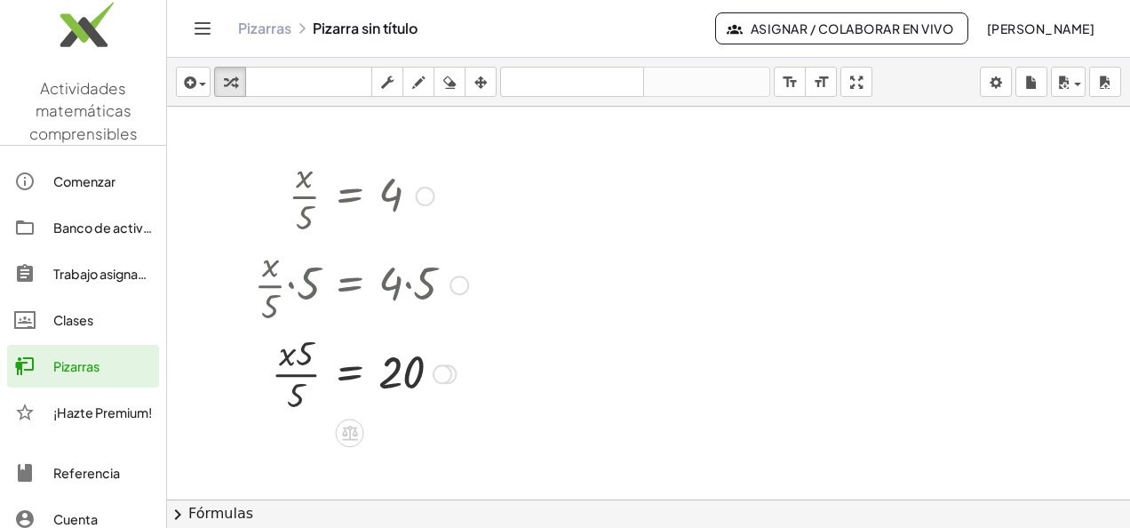
click at [298, 402] on div at bounding box center [361, 372] width 232 height 89
click at [295, 389] on div at bounding box center [361, 372] width 232 height 89
click at [465, 284] on div at bounding box center [459, 285] width 20 height 20
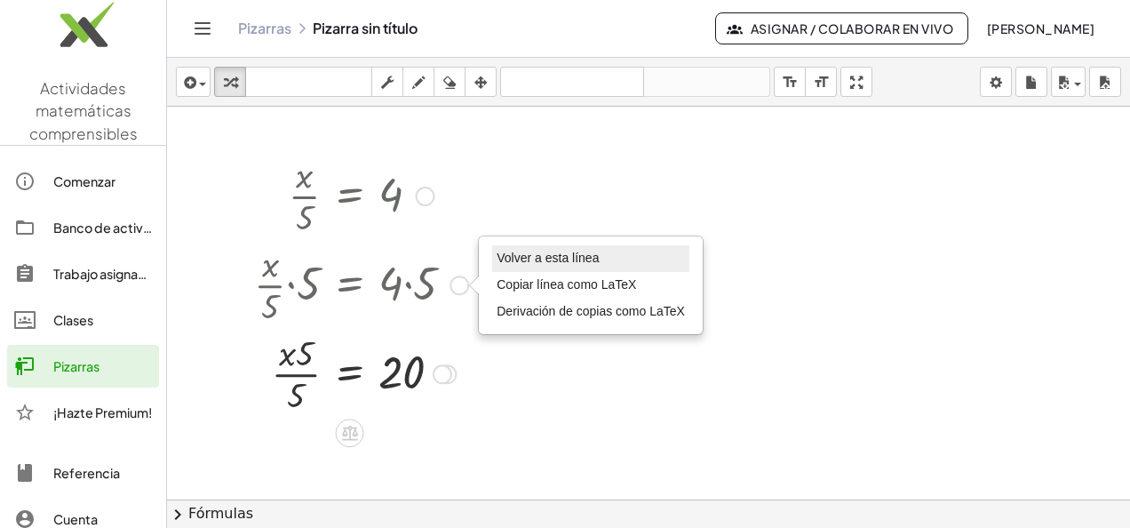
click at [523, 254] on span "Volver a esta línea" at bounding box center [547, 257] width 102 height 14
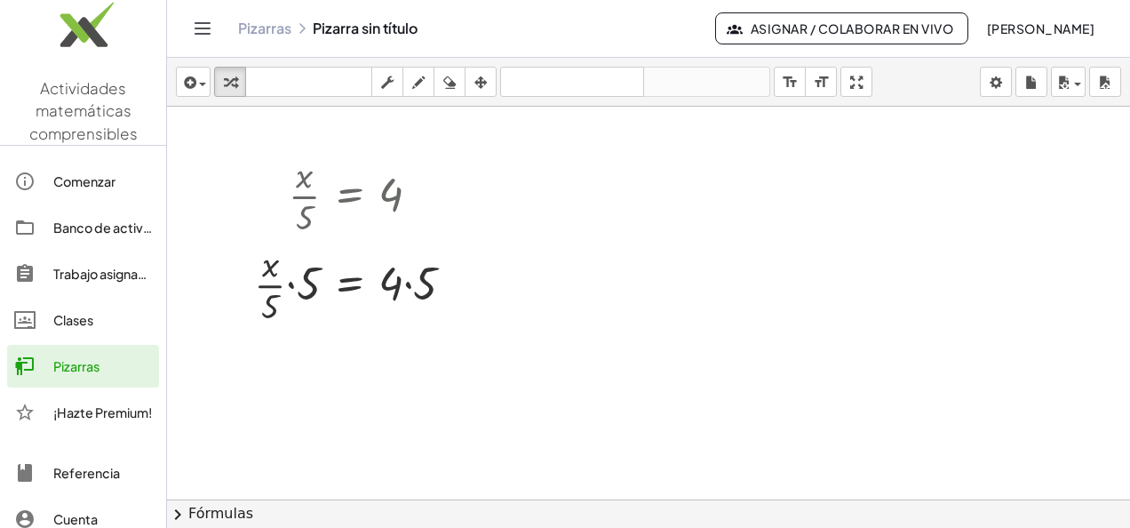
drag, startPoint x: 270, startPoint y: 300, endPoint x: 837, endPoint y: 385, distance: 573.0
click at [837, 385] on div at bounding box center [648, 500] width 963 height 786
click at [361, 345] on div at bounding box center [350, 343] width 28 height 28
click at [352, 341] on span "×" at bounding box center [350, 344] width 11 height 26
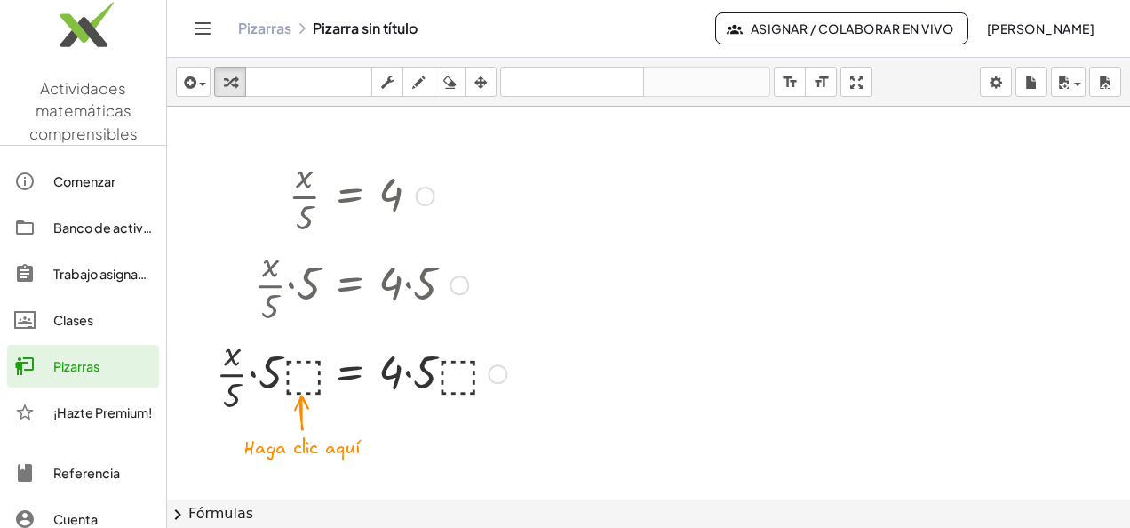
click at [460, 282] on div at bounding box center [459, 285] width 20 height 20
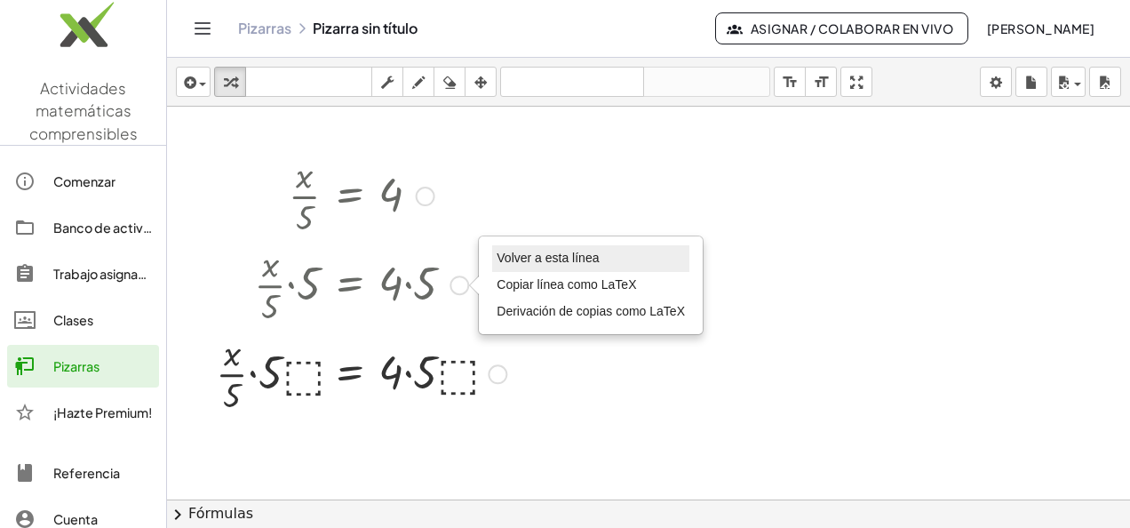
click at [507, 256] on span "Volver a esta línea" at bounding box center [547, 257] width 102 height 14
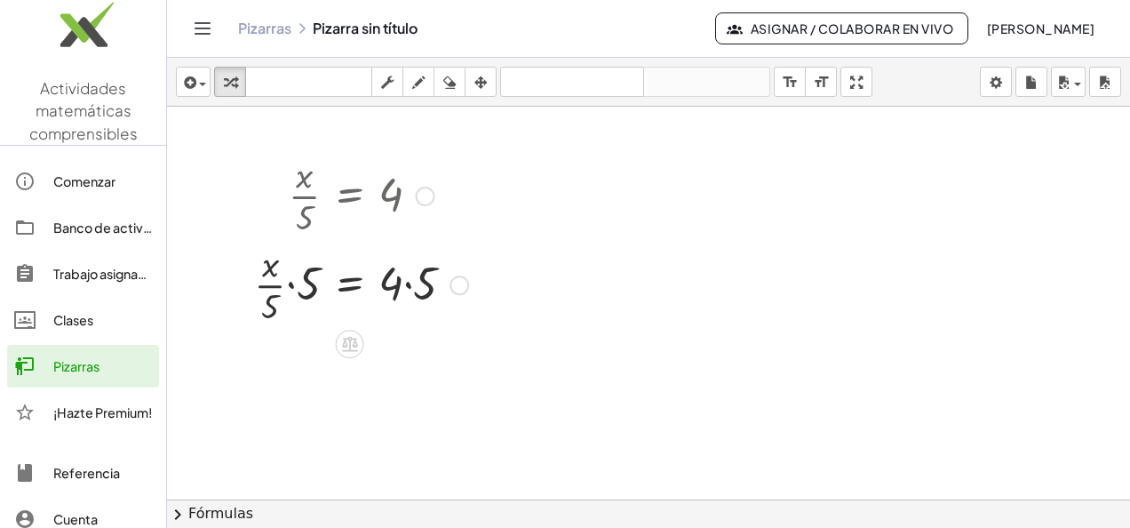
click at [271, 306] on div at bounding box center [361, 283] width 232 height 89
click at [348, 350] on icon at bounding box center [350, 344] width 16 height 15
click at [421, 343] on icon at bounding box center [421, 343] width 11 height 3
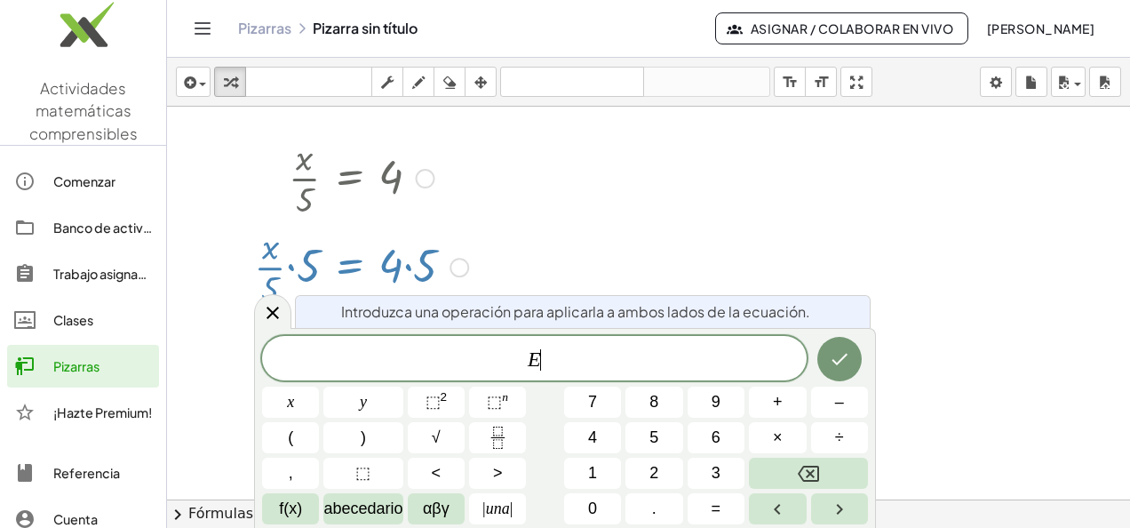
scroll to position [30, 0]
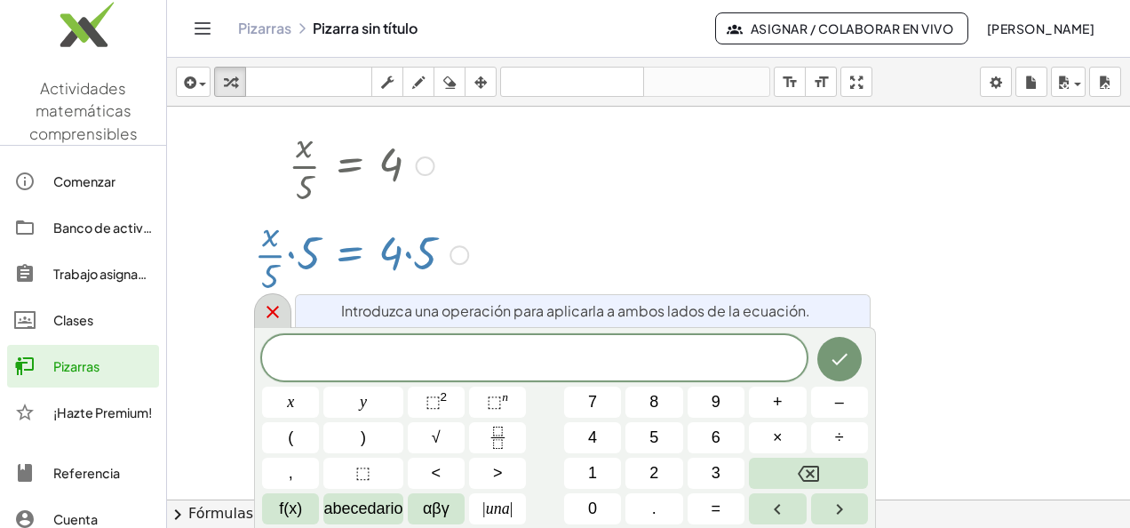
click at [277, 300] on div at bounding box center [272, 310] width 37 height 35
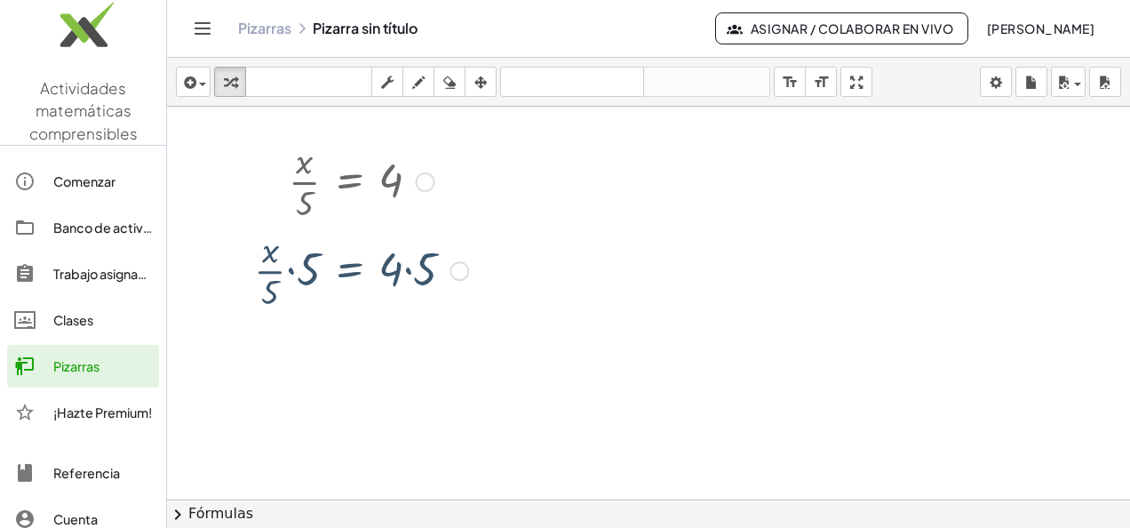
scroll to position [0, 0]
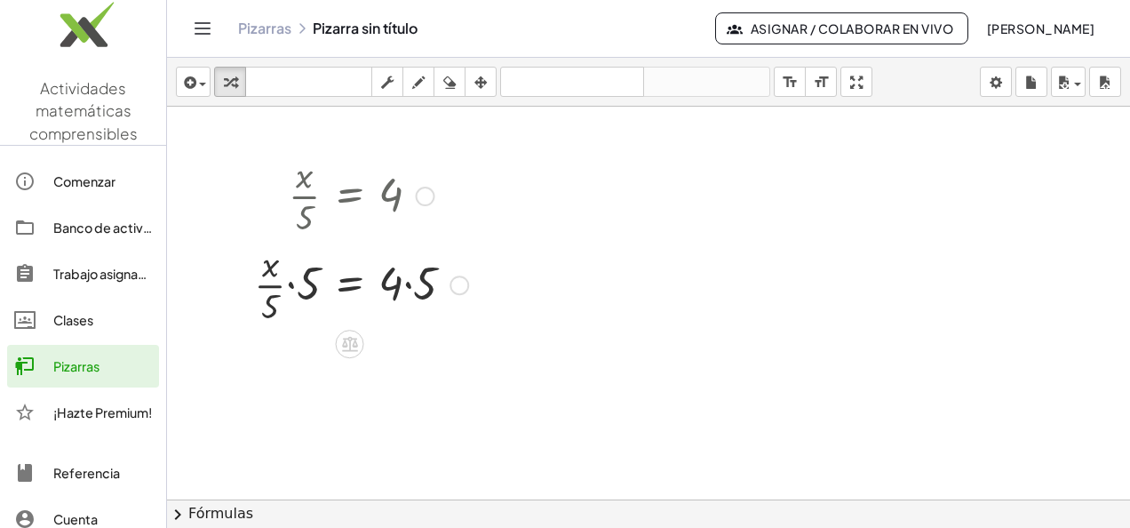
click at [460, 290] on div "Go back to this line Copy line as LaTeX Copy derivation as LaTeX" at bounding box center [459, 285] width 20 height 20
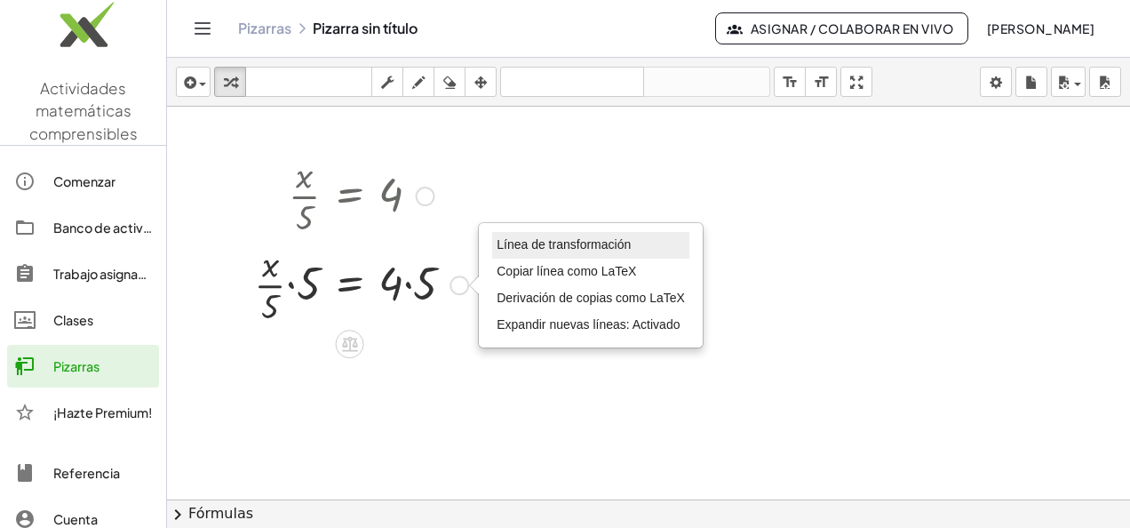
click at [512, 244] on span "Línea de transformación" at bounding box center [563, 244] width 134 height 14
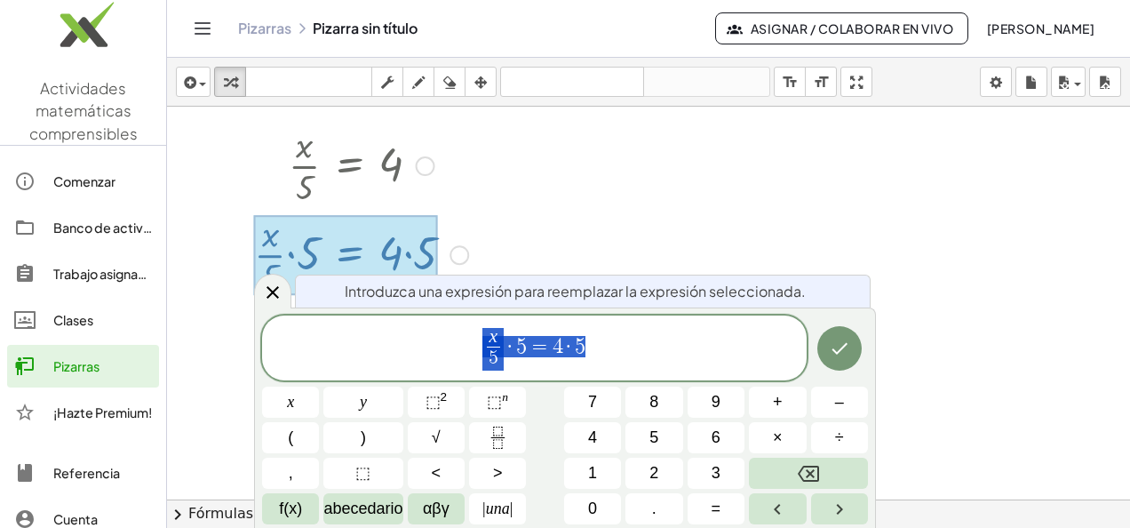
scroll to position [30, 0]
click at [832, 337] on button "Hecho" at bounding box center [839, 348] width 44 height 44
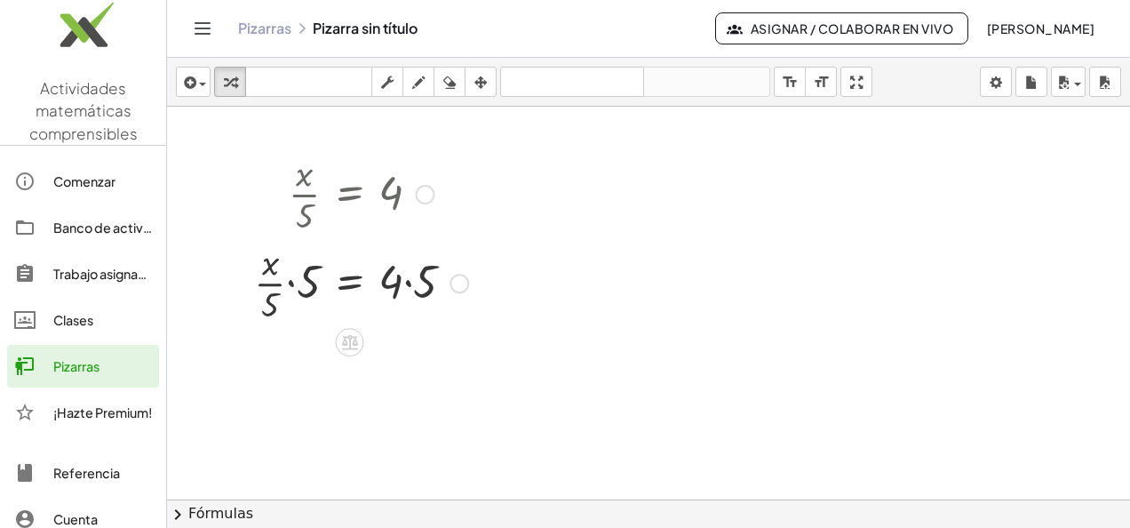
scroll to position [0, 0]
click at [460, 281] on div at bounding box center [459, 285] width 20 height 20
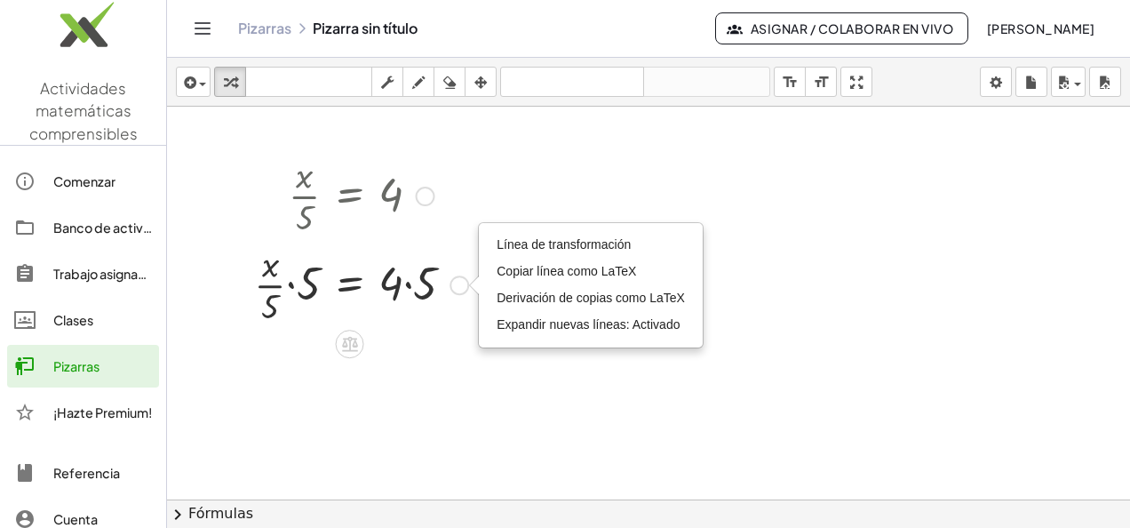
click at [460, 281] on div "Transform line Copy line as LaTeX Copy derivation as LaTeX Expand new lines: On" at bounding box center [459, 285] width 20 height 20
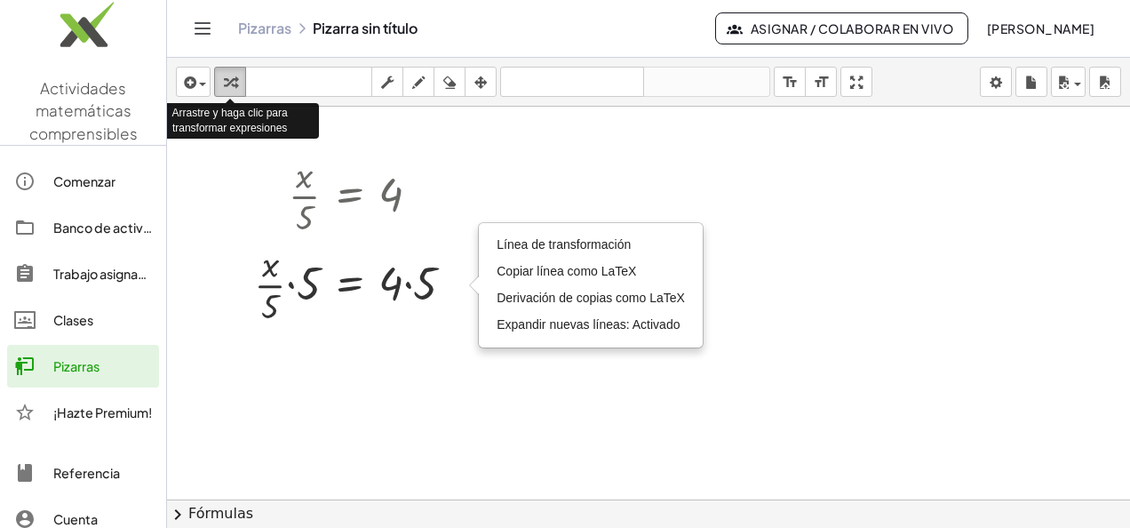
click at [226, 69] on button "transformar" at bounding box center [230, 82] width 32 height 30
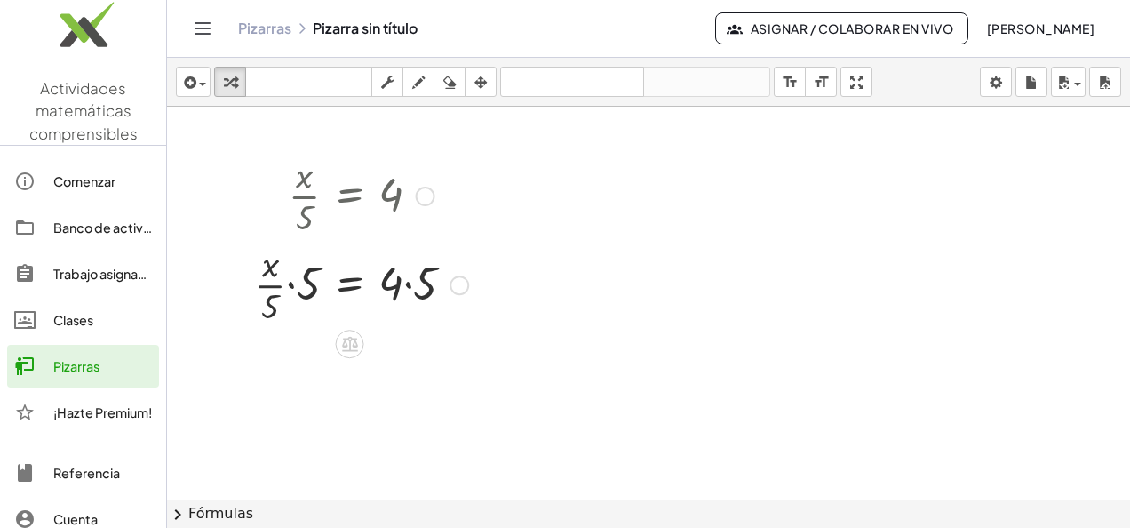
click at [311, 274] on div at bounding box center [361, 283] width 232 height 89
click at [311, 274] on div at bounding box center [370, 283] width 215 height 89
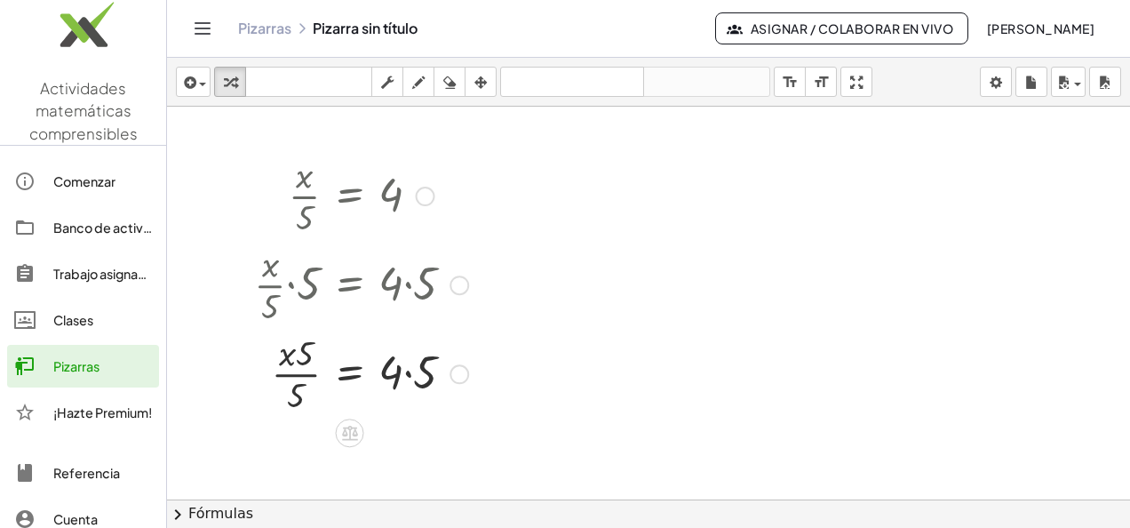
click at [458, 281] on div at bounding box center [459, 285] width 20 height 20
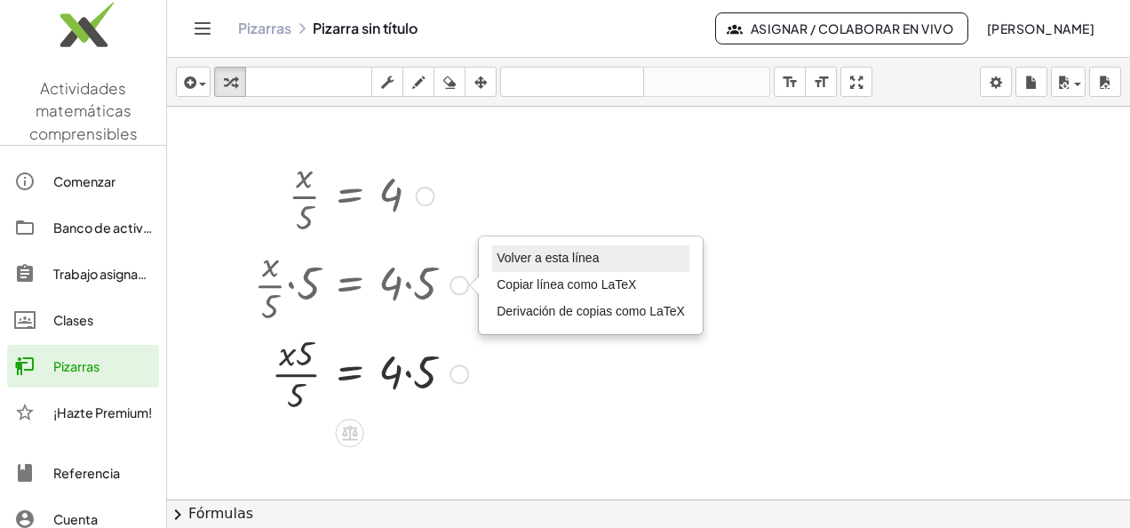
click at [504, 254] on span "Volver a esta línea" at bounding box center [547, 257] width 102 height 14
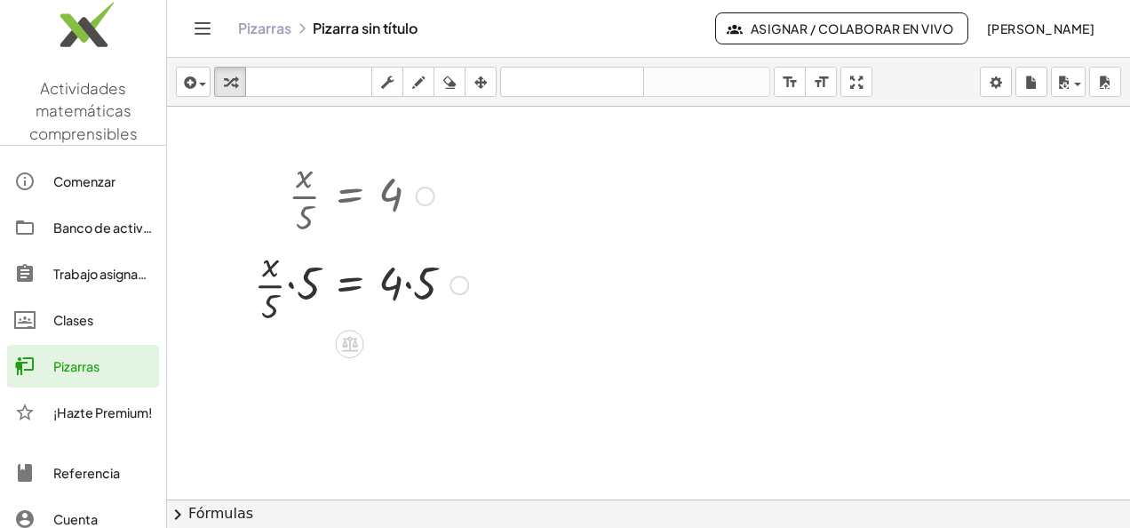
click at [271, 304] on div at bounding box center [361, 283] width 232 height 89
click at [340, 336] on icon at bounding box center [349, 343] width 19 height 19
click at [460, 283] on div "Go back to this line Copy line as LaTeX Copy derivation as LaTeX" at bounding box center [459, 285] width 20 height 20
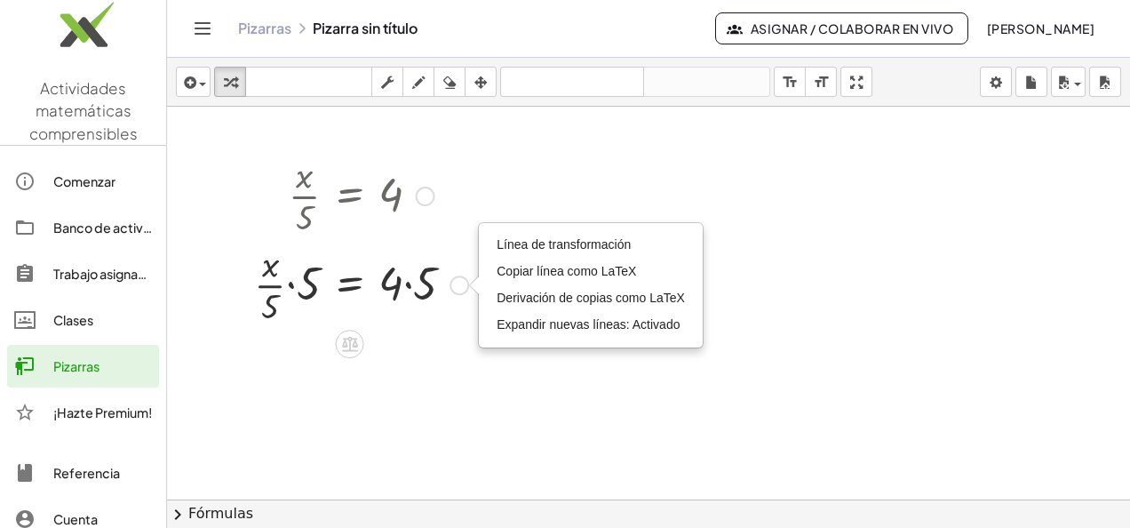
click at [460, 283] on div "Transform line Copy line as LaTeX Copy derivation as LaTeX Expand new lines: On" at bounding box center [459, 285] width 20 height 20
click at [452, 304] on div at bounding box center [361, 283] width 232 height 89
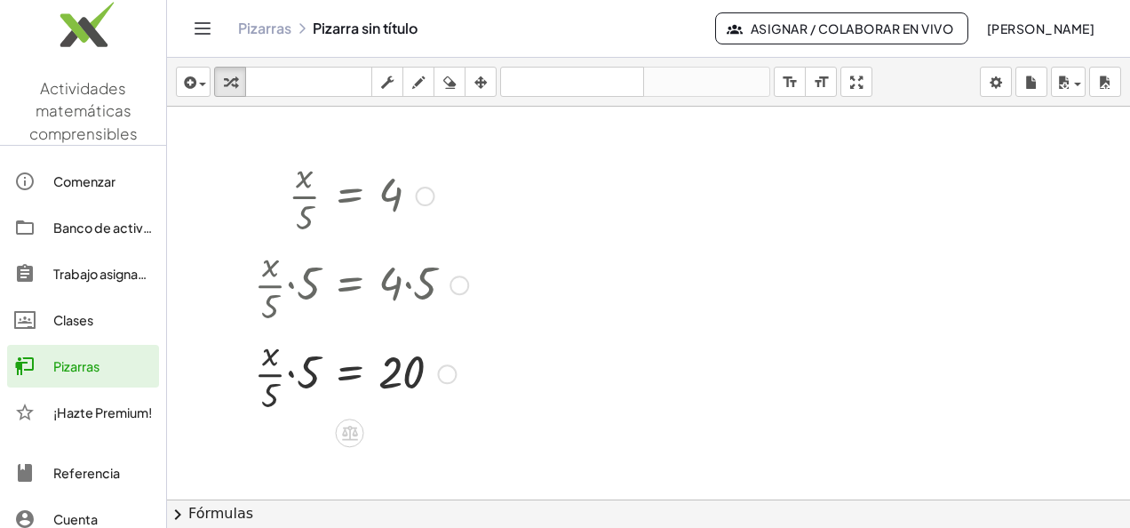
click at [477, 371] on div "· x · 5 = 4 · · x · 5 · 5 = · 4 · 5 · · x · 5 · 5 = 20 Transform line Copy line…" at bounding box center [354, 283] width 254 height 275
click at [436, 423] on div at bounding box center [648, 500] width 963 height 786
click at [371, 413] on div at bounding box center [361, 372] width 232 height 89
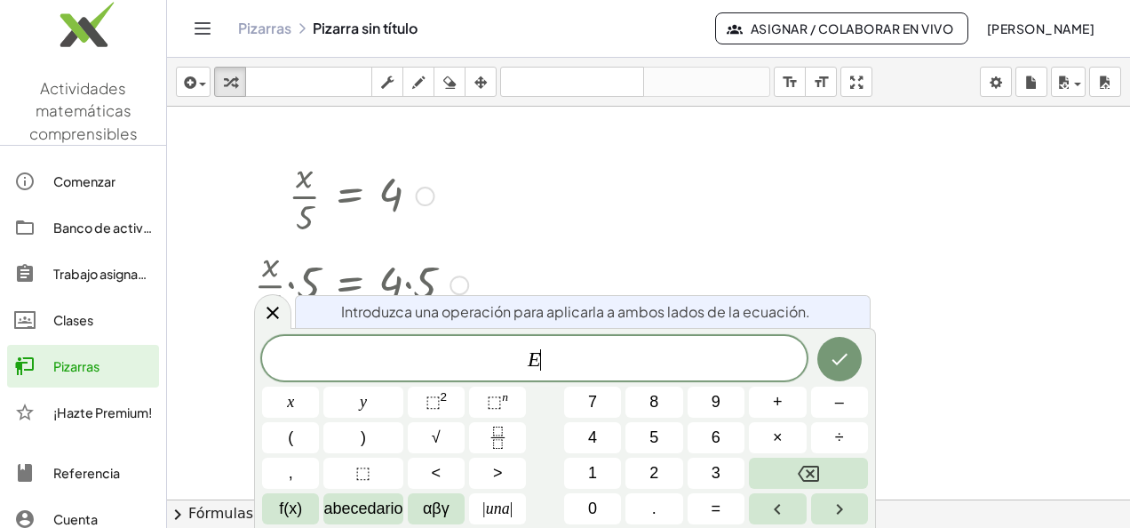
click at [371, 413] on button "y" at bounding box center [362, 401] width 79 height 31
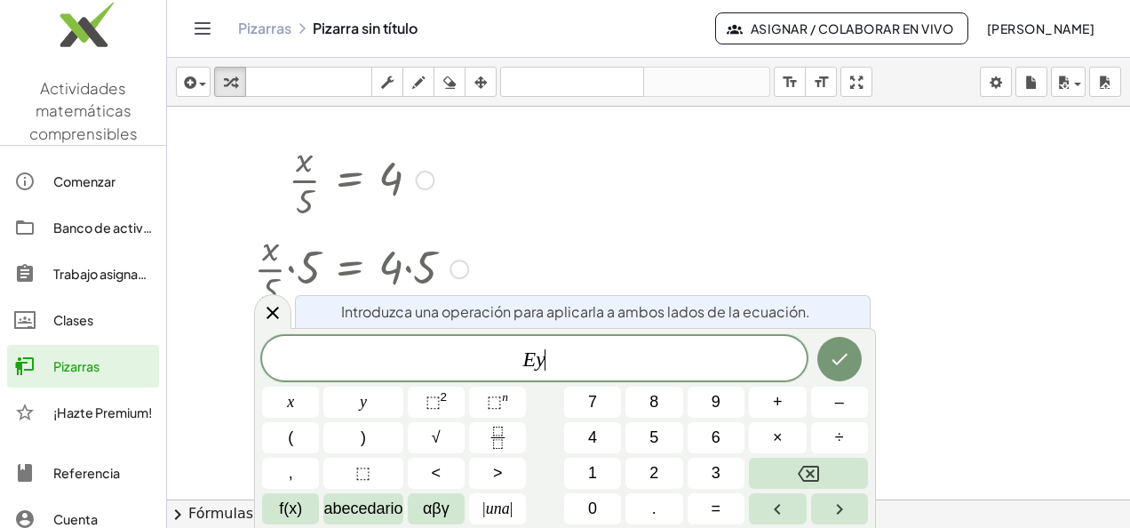
click at [371, 413] on button "y" at bounding box center [362, 401] width 79 height 31
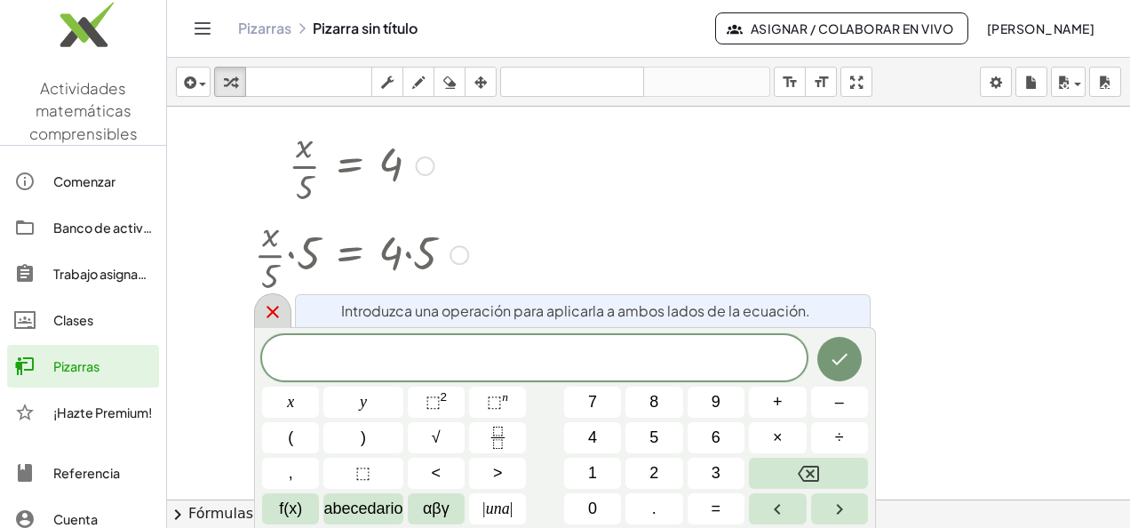
click at [268, 306] on icon at bounding box center [272, 311] width 21 height 21
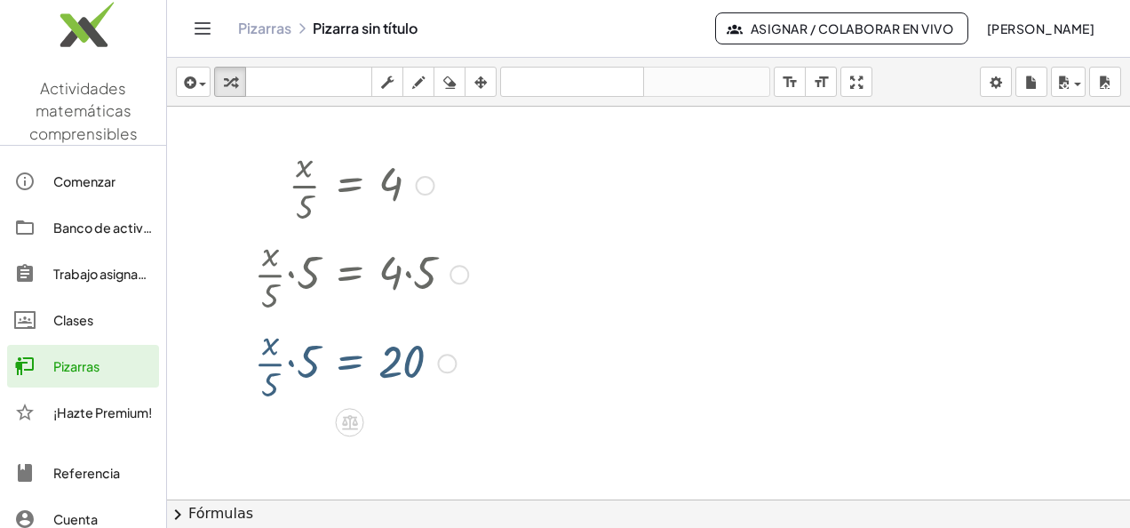
scroll to position [0, 0]
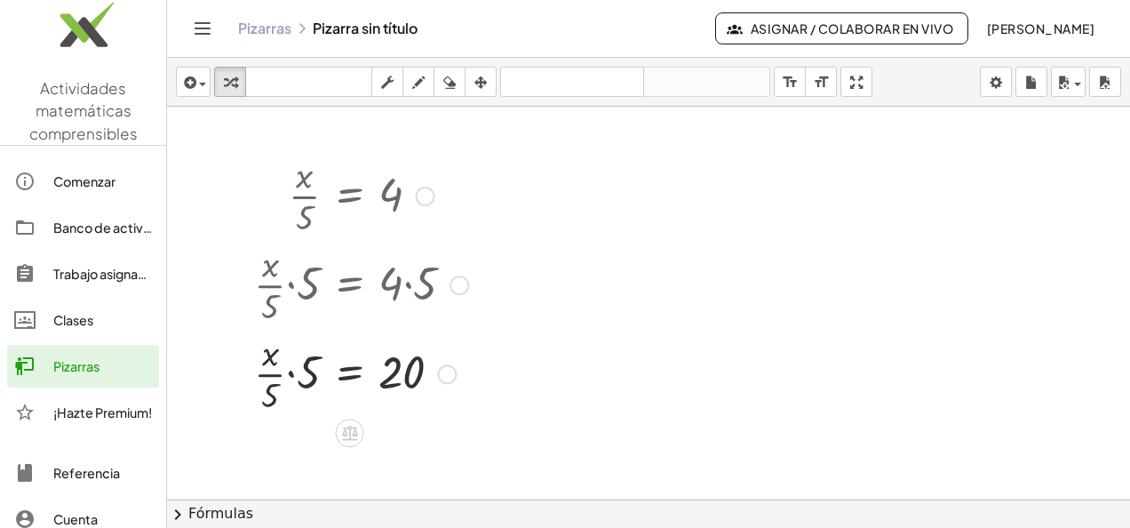
click at [268, 361] on div at bounding box center [361, 372] width 232 height 89
click at [273, 392] on div at bounding box center [361, 372] width 232 height 89
click at [306, 377] on div at bounding box center [361, 372] width 232 height 89
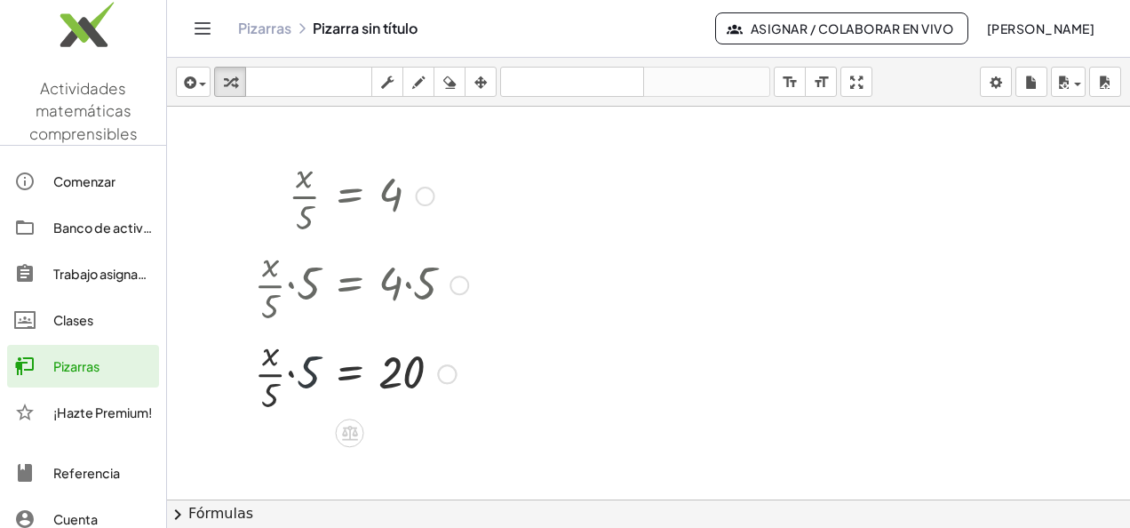
click at [306, 377] on div at bounding box center [361, 372] width 232 height 89
click at [298, 391] on div at bounding box center [361, 372] width 232 height 89
click at [303, 342] on div at bounding box center [361, 372] width 232 height 89
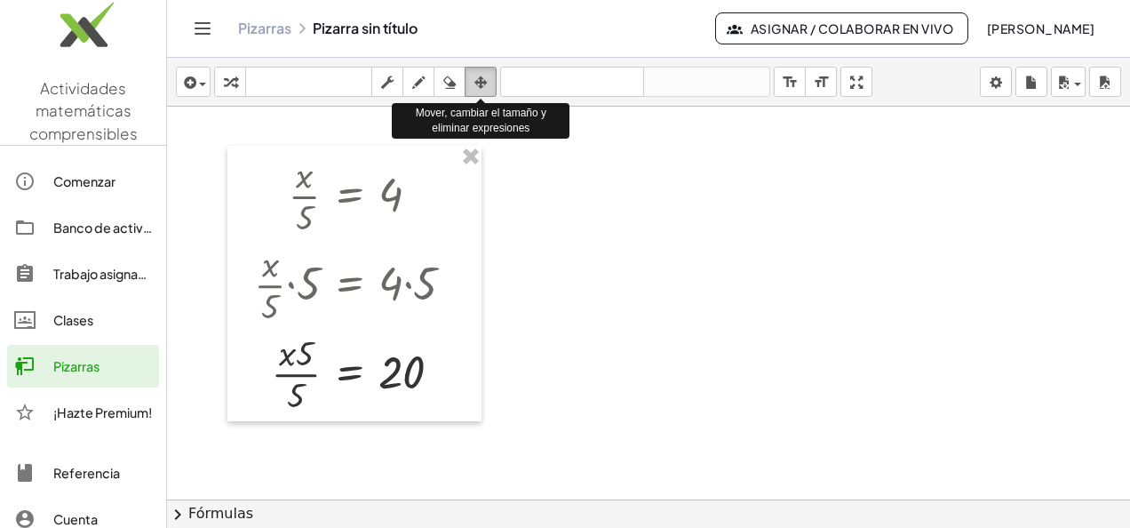
click at [483, 83] on icon "button" at bounding box center [480, 82] width 12 height 21
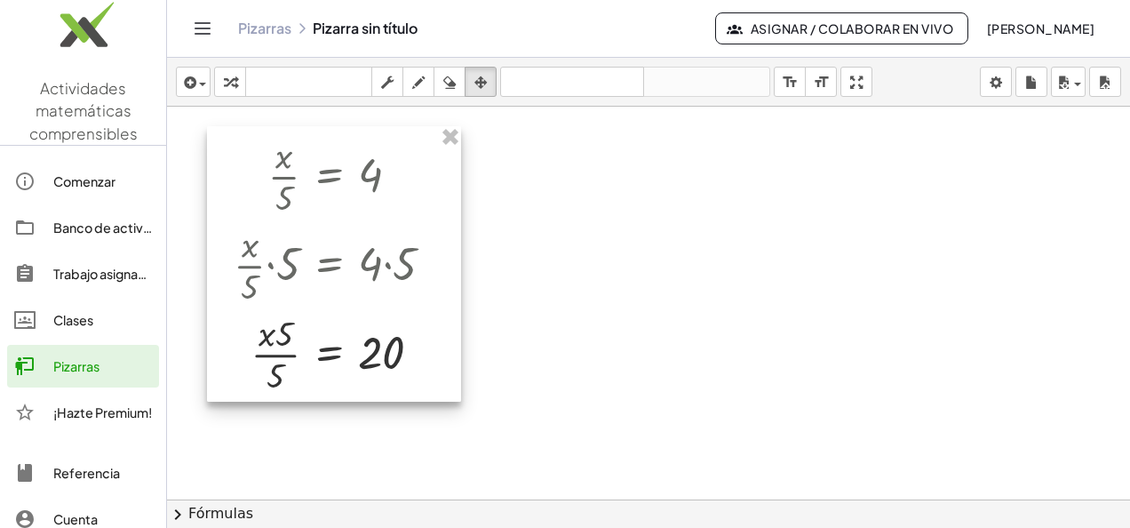
drag, startPoint x: 355, startPoint y: 277, endPoint x: 335, endPoint y: 258, distance: 28.3
click at [335, 258] on div at bounding box center [334, 263] width 254 height 275
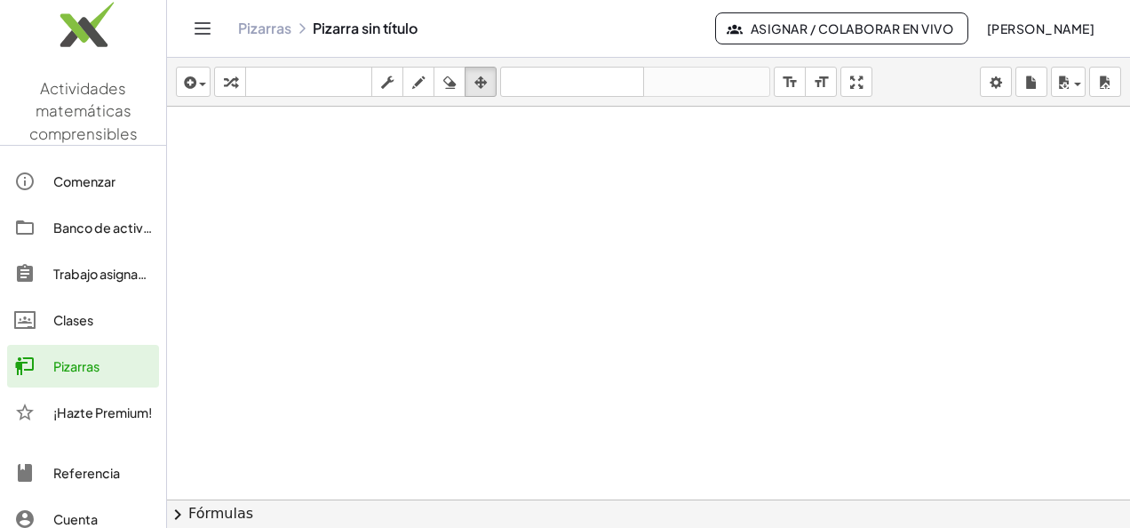
click at [511, 169] on div at bounding box center [648, 500] width 963 height 786
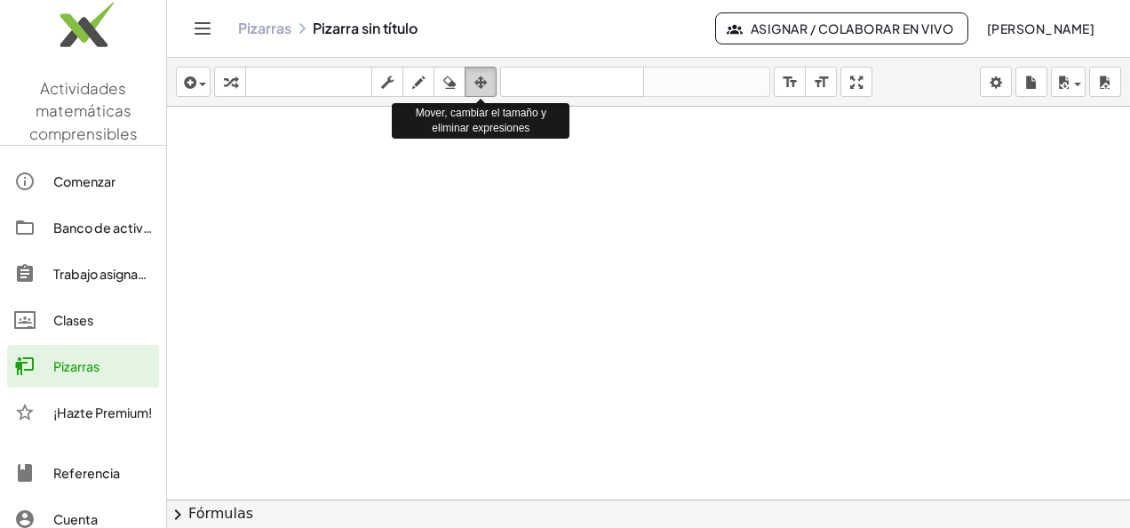
click at [488, 87] on div "button" at bounding box center [480, 81] width 23 height 21
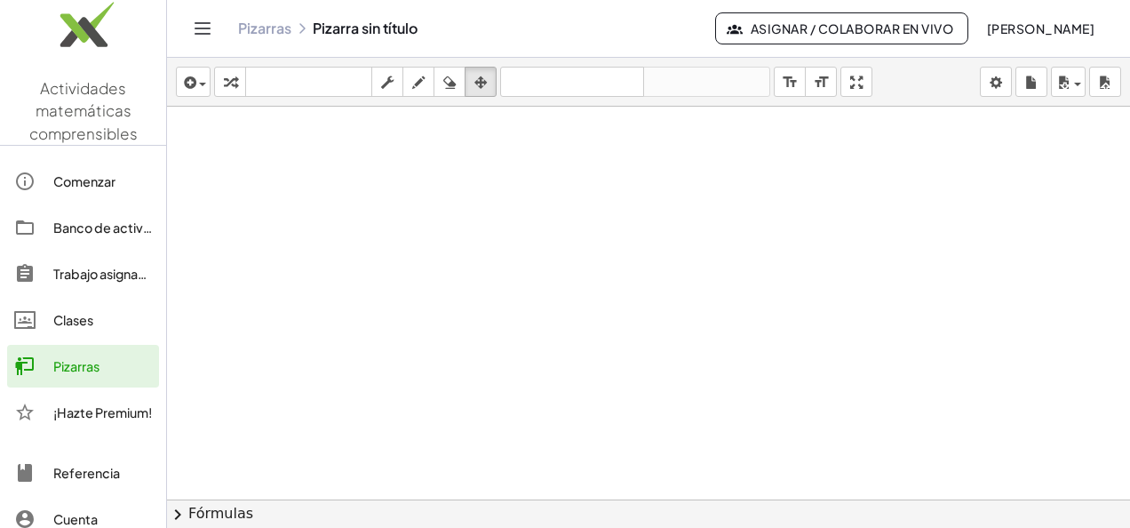
click at [387, 265] on div at bounding box center [648, 500] width 963 height 786
click at [176, 514] on span "chevron_right" at bounding box center [177, 514] width 21 height 21
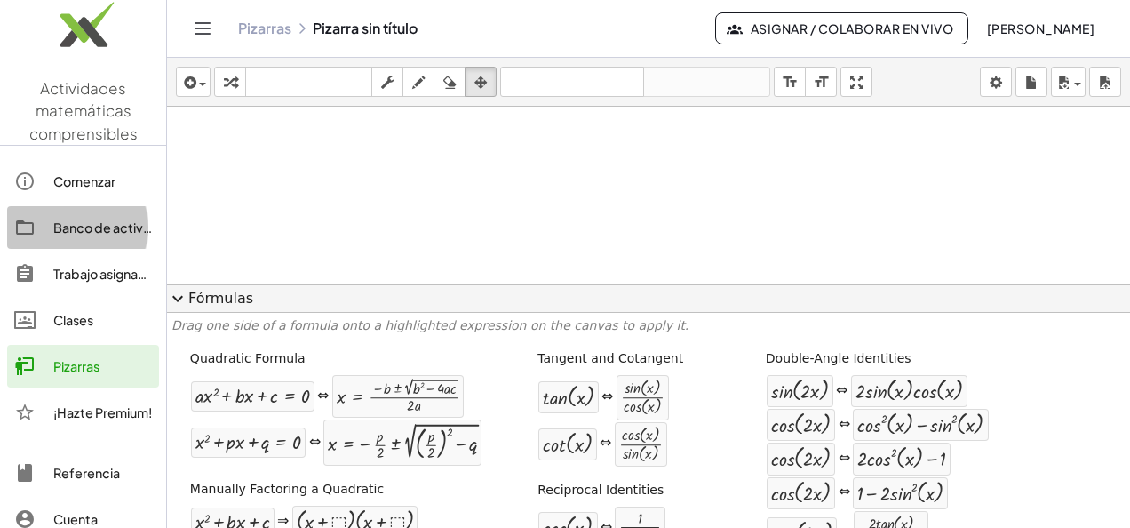
click at [110, 214] on link "Banco de actividades" at bounding box center [83, 227] width 152 height 43
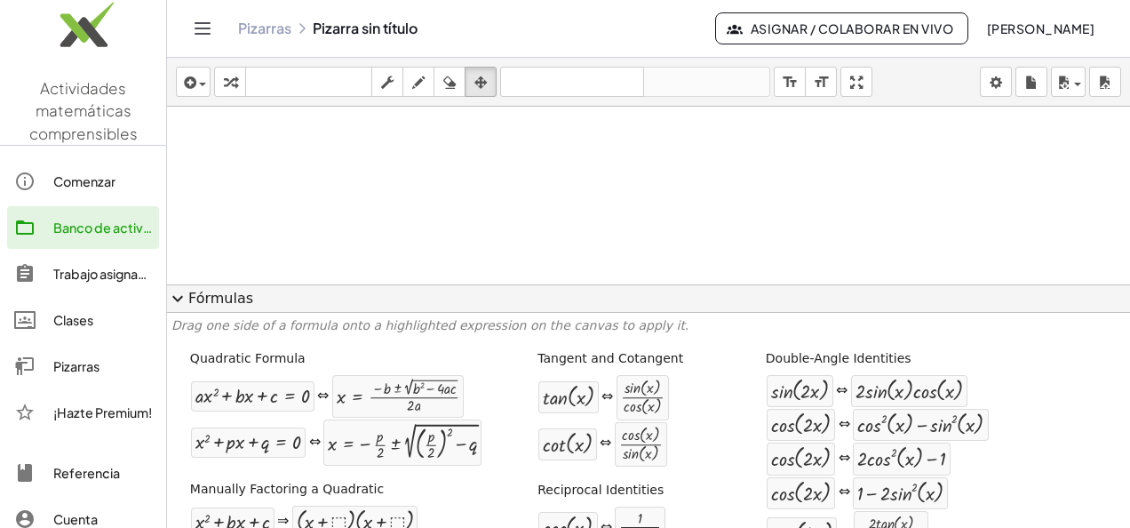
click at [206, 25] on icon "Alternar navegación" at bounding box center [202, 28] width 21 height 21
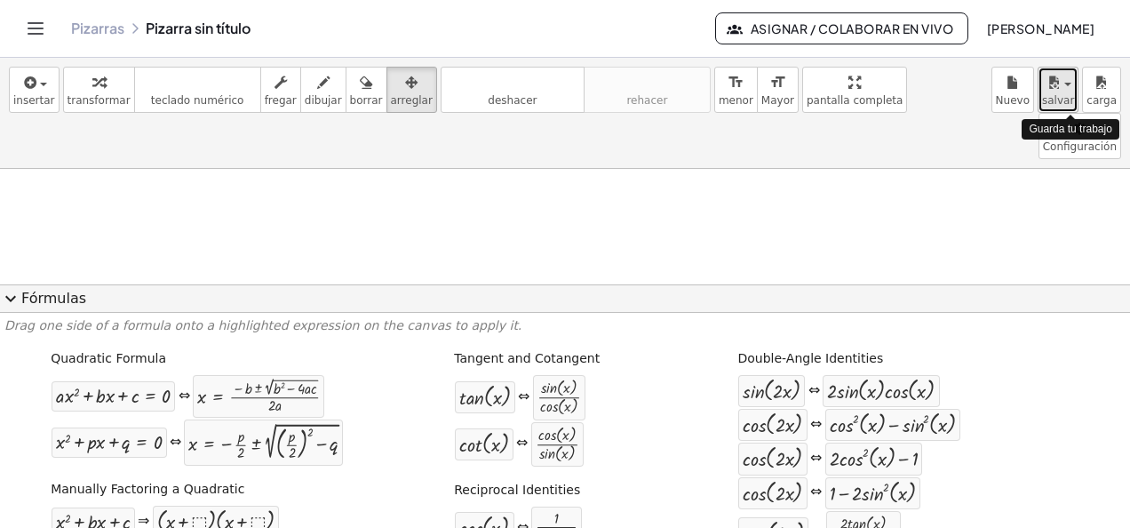
click at [1071, 102] on span "salvar" at bounding box center [1058, 100] width 32 height 12
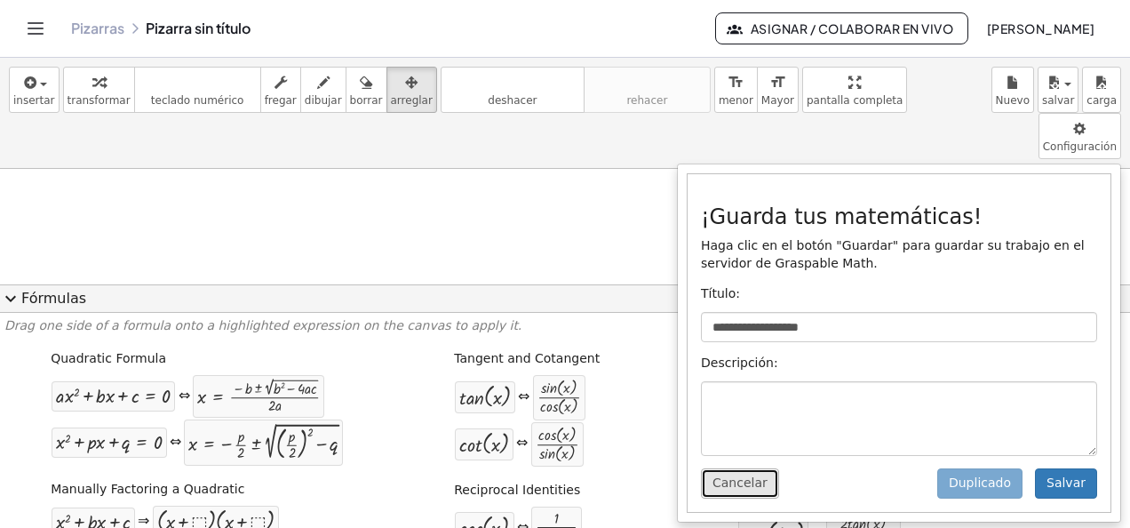
click at [761, 468] on button "Cancelar" at bounding box center [740, 483] width 78 height 30
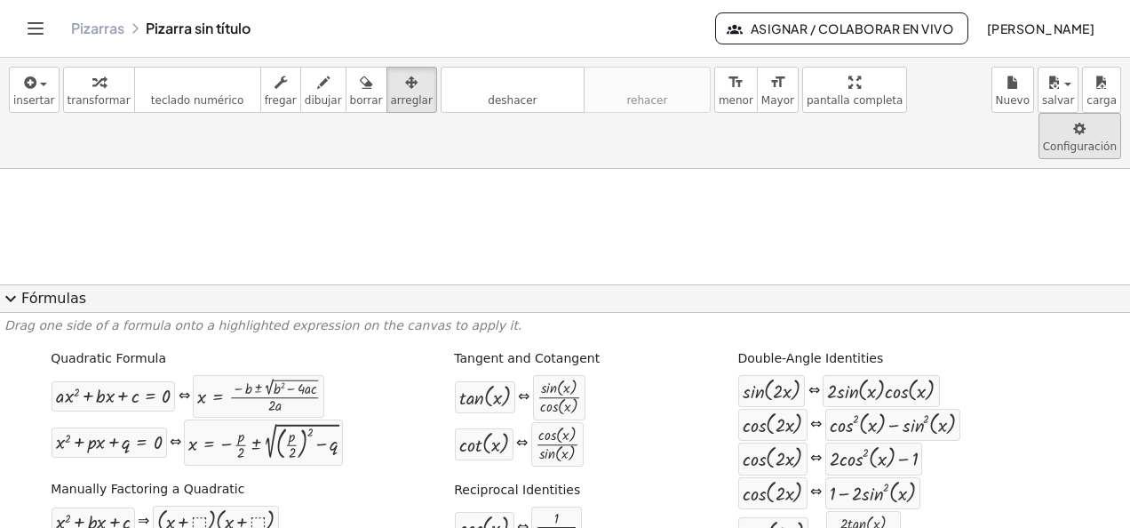
click at [968, 96] on body "**********" at bounding box center [565, 264] width 1130 height 528
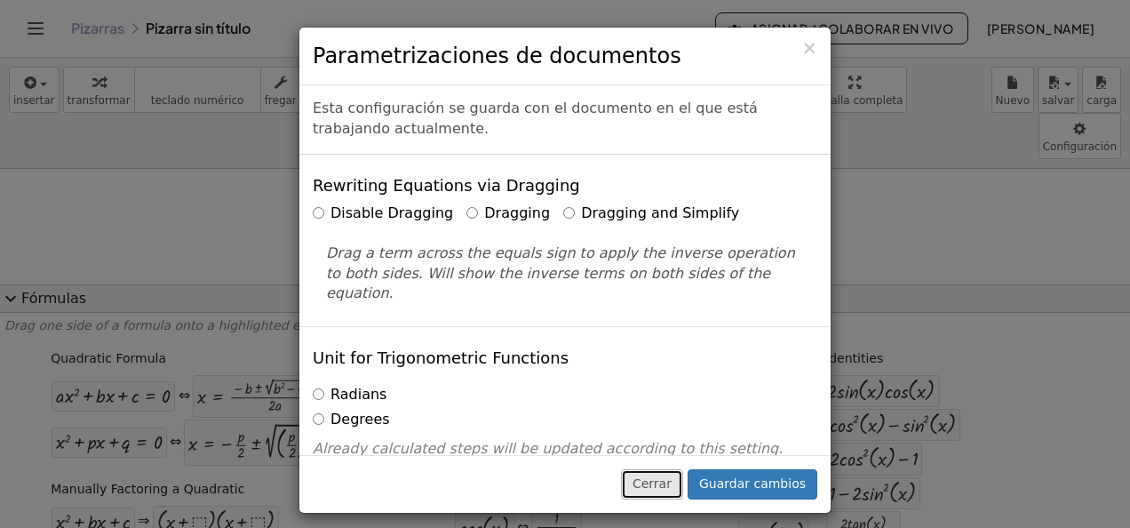
click at [663, 475] on button "Cerrar" at bounding box center [652, 484] width 62 height 30
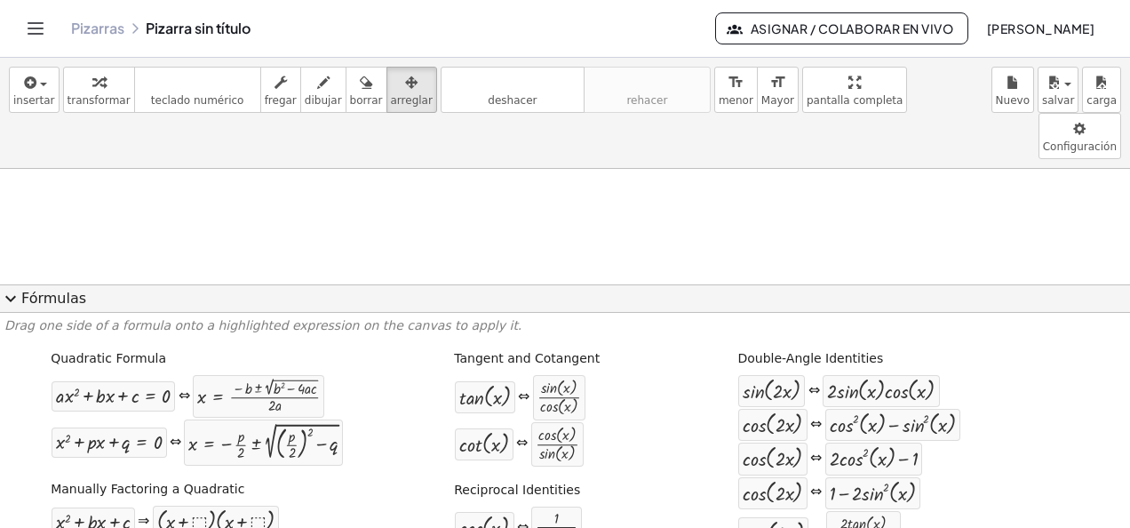
click at [494, 96] on span "deshacer" at bounding box center [512, 100] width 49 height 12
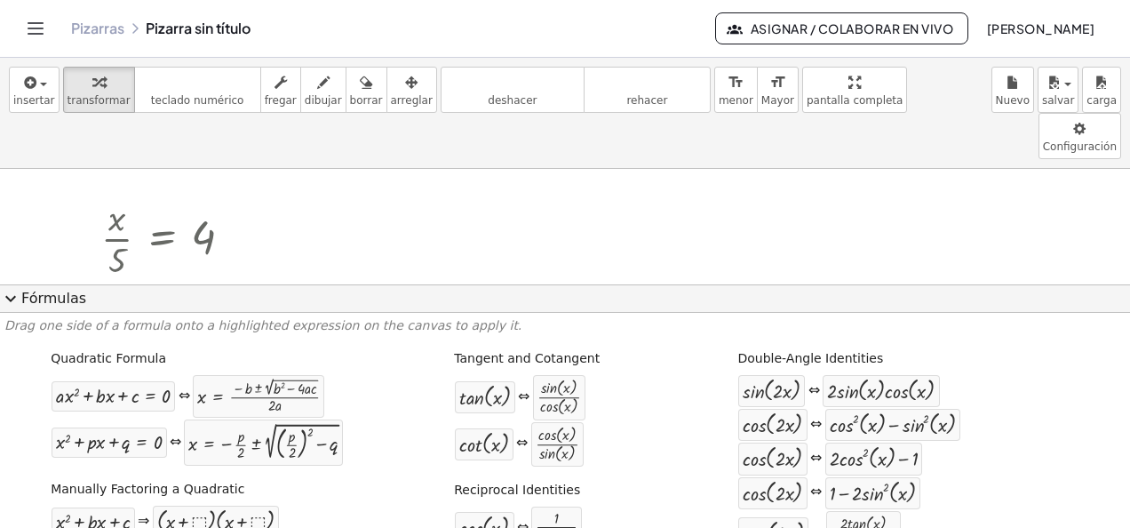
click at [6, 298] on span "expand_more" at bounding box center [10, 298] width 21 height 21
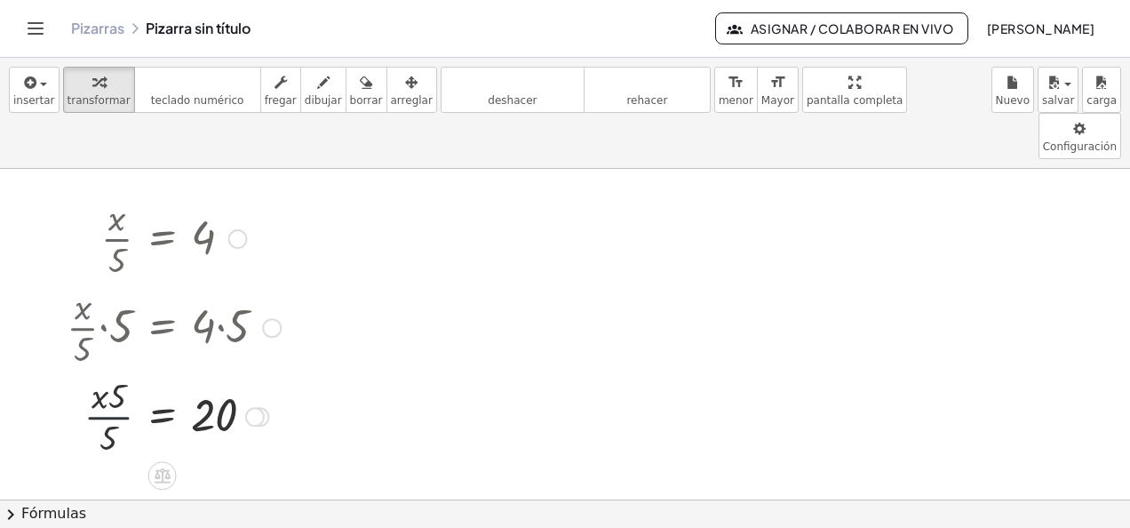
click at [115, 370] on div at bounding box center [174, 414] width 232 height 89
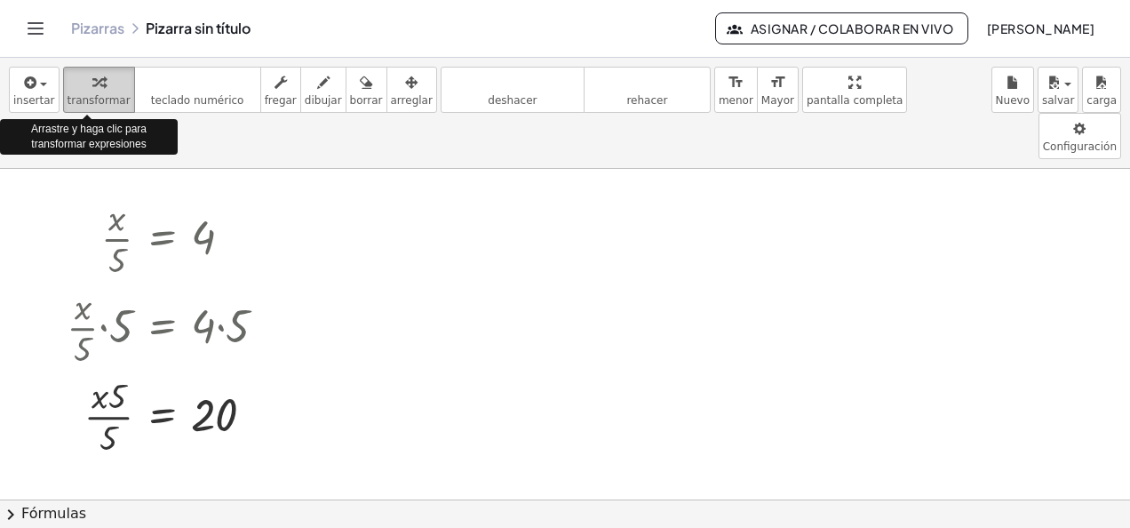
click at [85, 107] on button "transformar" at bounding box center [99, 90] width 72 height 46
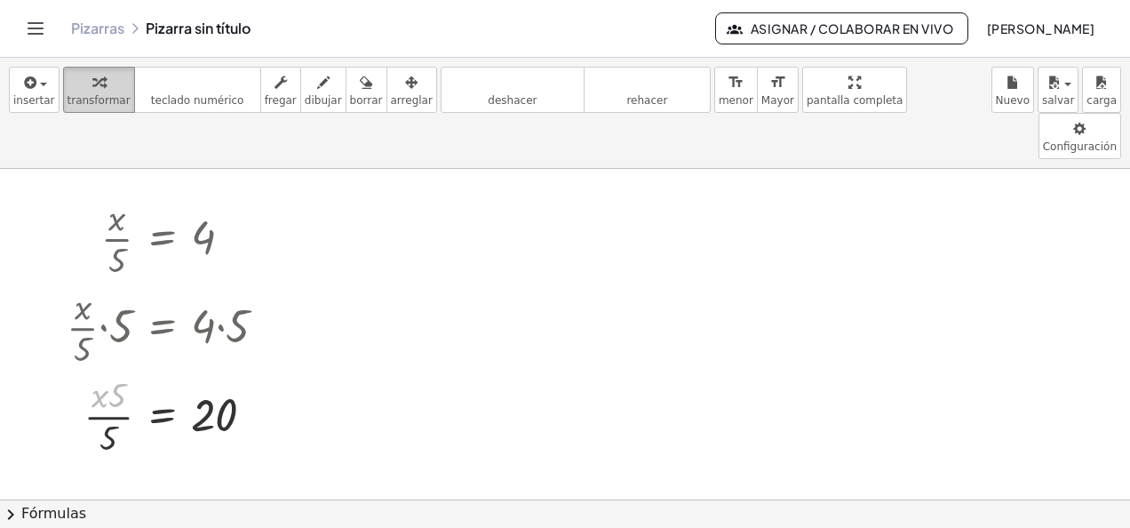
drag, startPoint x: 113, startPoint y: 359, endPoint x: 91, endPoint y: 88, distance: 271.7
click at [91, 88] on div "**********" at bounding box center [565, 293] width 1130 height 470
drag, startPoint x: 108, startPoint y: 396, endPoint x: 98, endPoint y: 99, distance: 297.7
click at [98, 99] on div "**********" at bounding box center [565, 293] width 1130 height 470
click at [273, 318] on div at bounding box center [272, 328] width 20 height 20
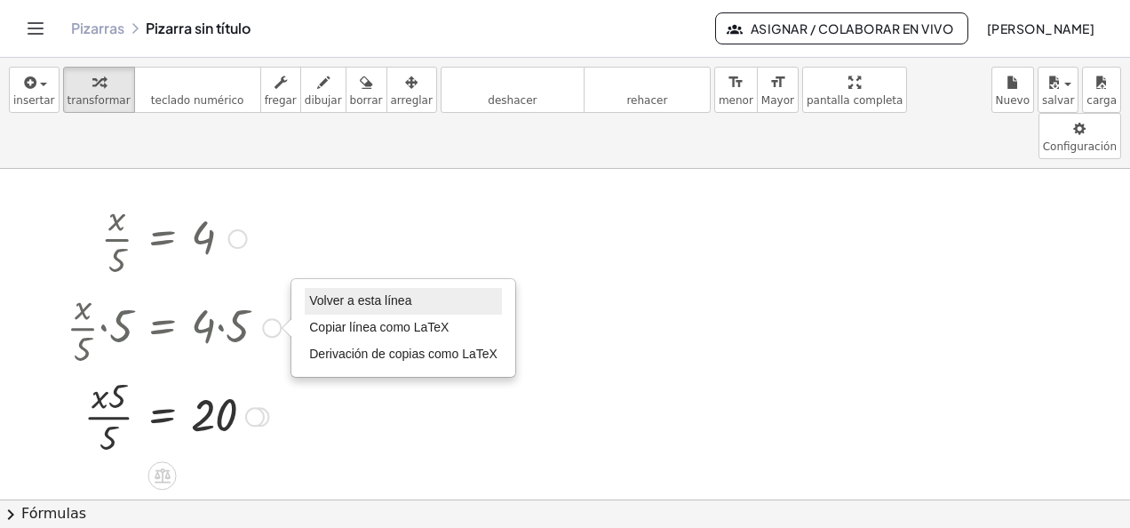
click at [329, 293] on span "Volver a esta línea" at bounding box center [360, 300] width 102 height 14
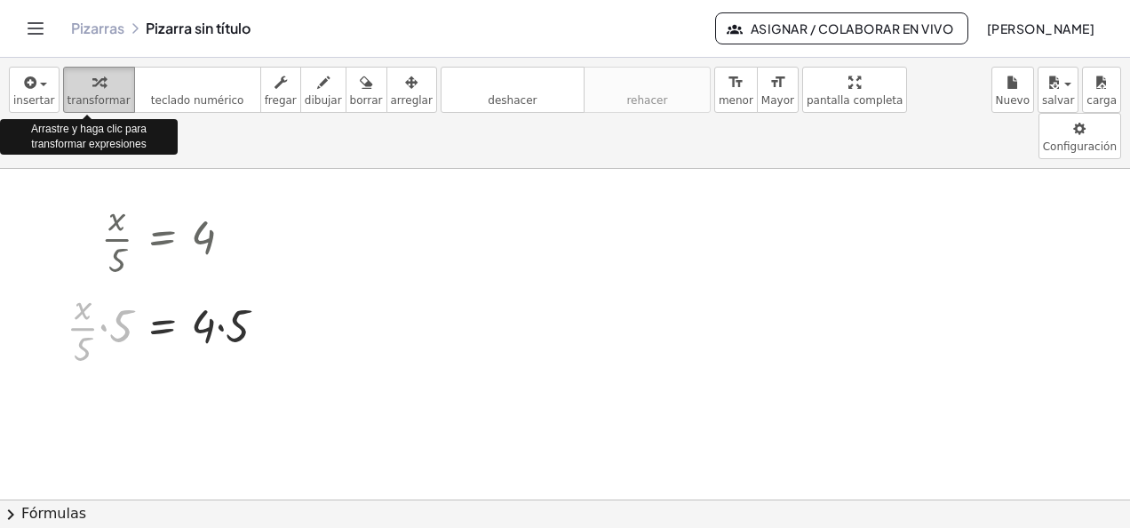
drag, startPoint x: 104, startPoint y: 288, endPoint x: 85, endPoint y: 80, distance: 208.7
click at [85, 80] on div "**********" at bounding box center [565, 293] width 1130 height 470
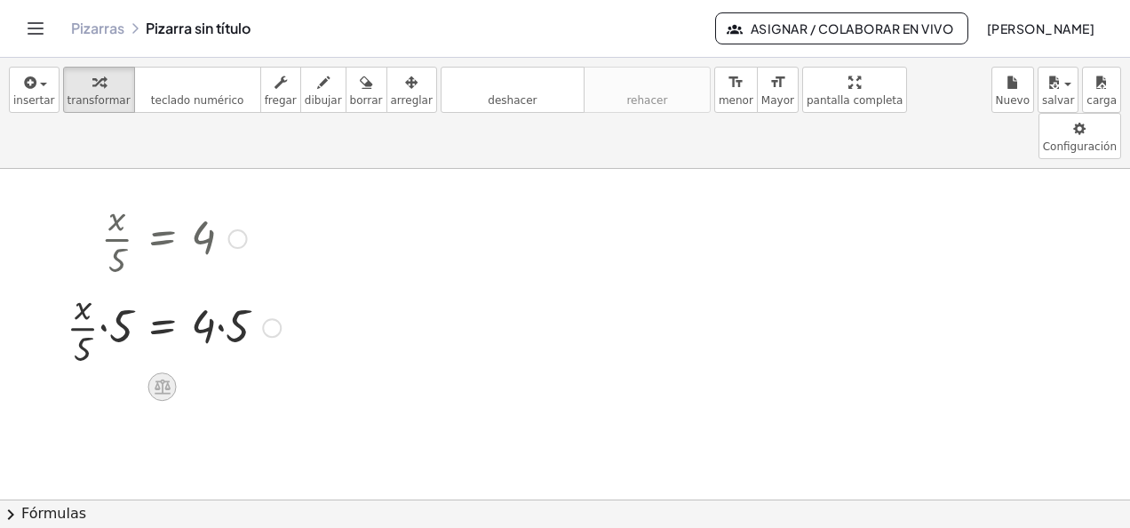
click at [159, 379] on icon at bounding box center [163, 386] width 16 height 15
click at [226, 378] on icon at bounding box center [234, 386] width 16 height 16
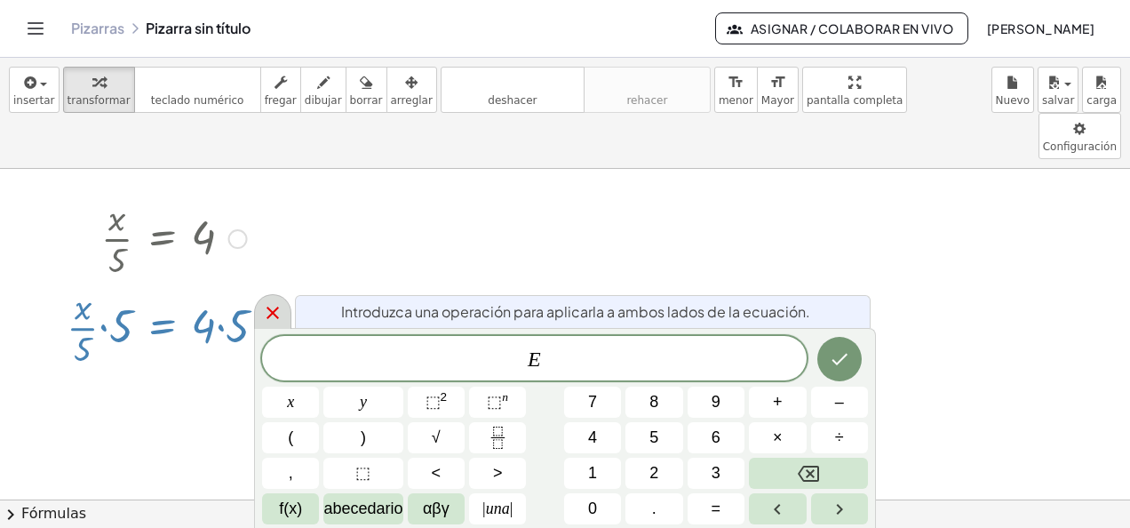
click at [269, 322] on icon at bounding box center [272, 312] width 21 height 21
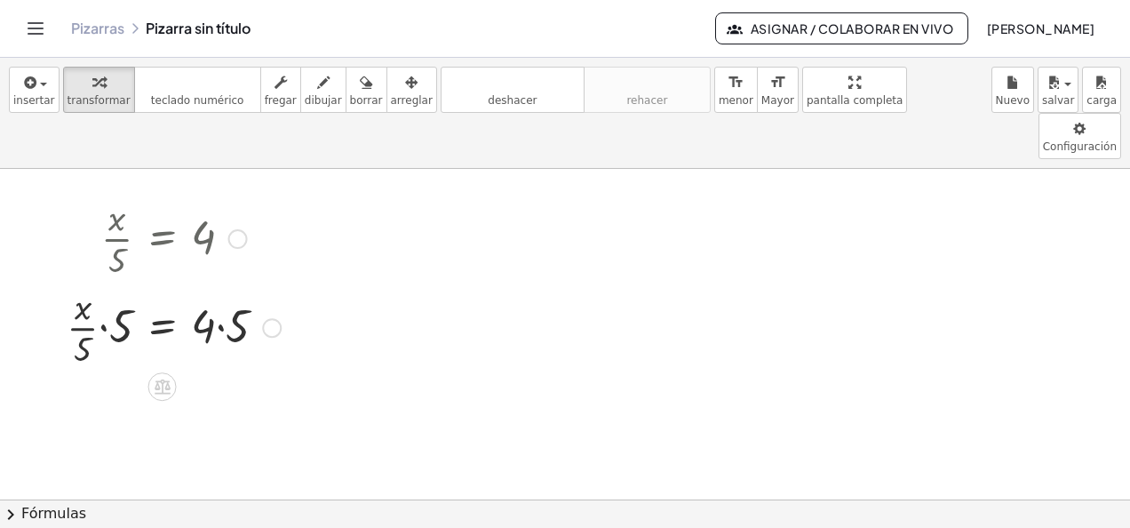
click at [274, 318] on div "Go back to this line Copy line as LaTeX Copy derivation as LaTeX" at bounding box center [272, 328] width 20 height 20
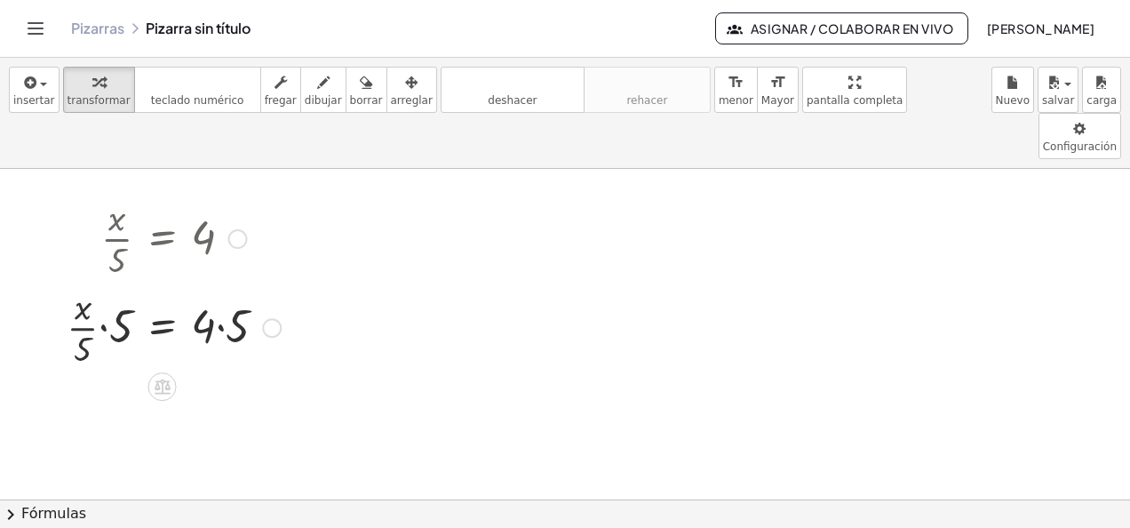
click at [95, 285] on div at bounding box center [174, 326] width 232 height 89
click at [107, 284] on div at bounding box center [174, 326] width 232 height 89
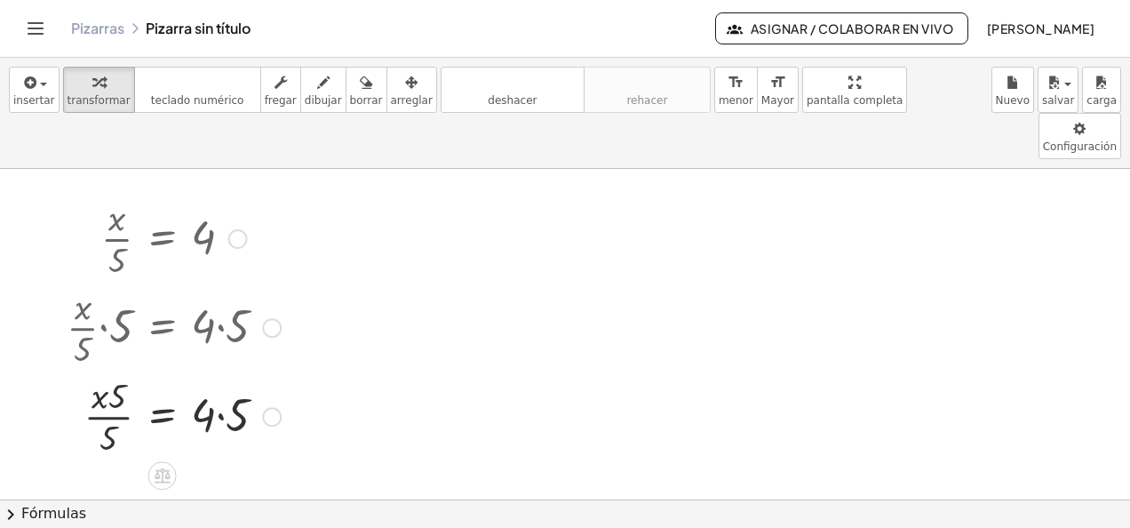
click at [268, 318] on div at bounding box center [272, 328] width 20 height 20
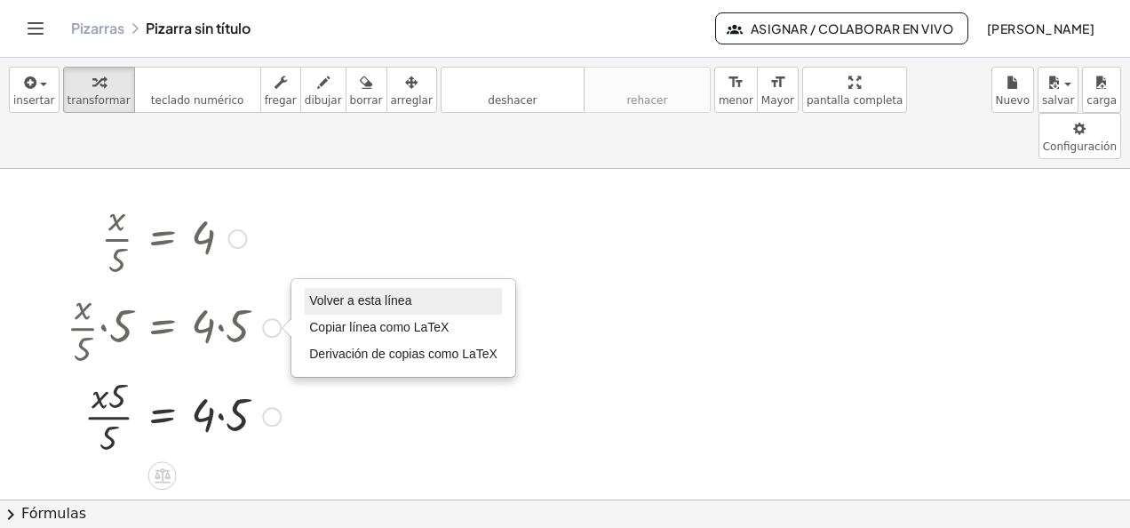
click at [341, 288] on li "Volver a esta línea" at bounding box center [403, 301] width 197 height 27
